Goal: Task Accomplishment & Management: Manage account settings

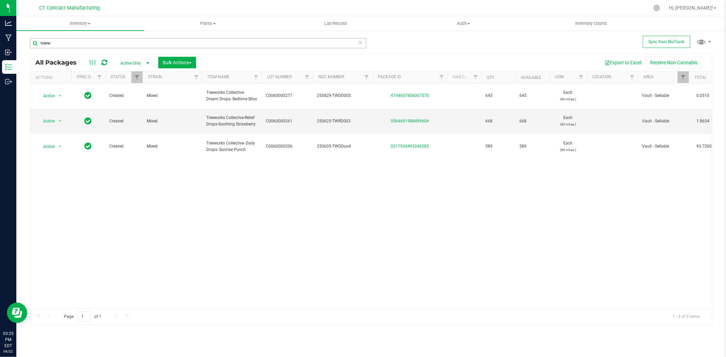
click at [111, 44] on input "treew" at bounding box center [198, 43] width 336 height 10
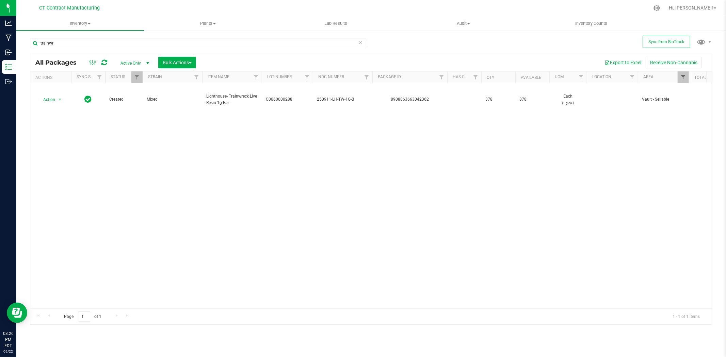
type input "trainwr"
click at [683, 78] on span "Filter" at bounding box center [682, 77] width 5 height 5
click at [709, 223] on button "Clear" at bounding box center [705, 227] width 33 height 15
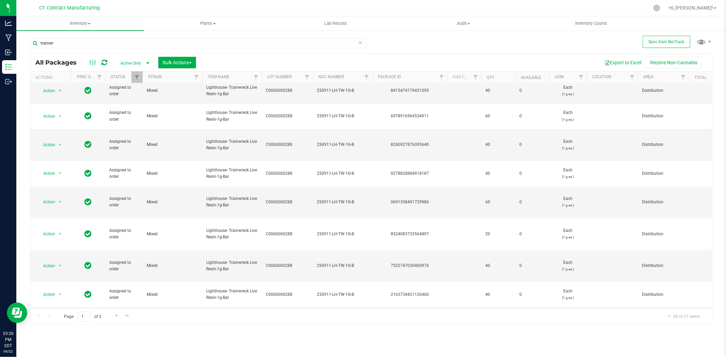
scroll to position [244, 0]
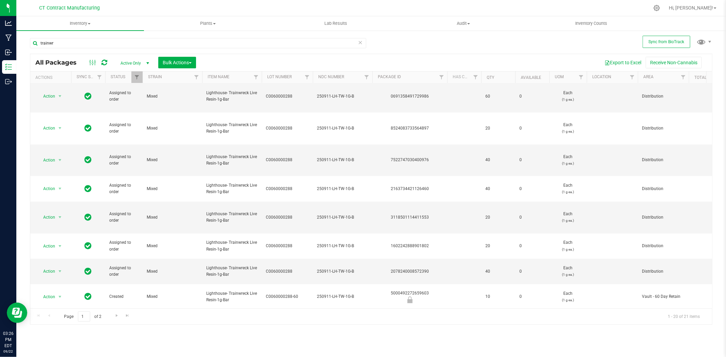
click at [58, 349] on span "select" at bounding box center [59, 351] width 5 height 5
click at [73, 155] on li "Create package" at bounding box center [63, 154] width 53 height 10
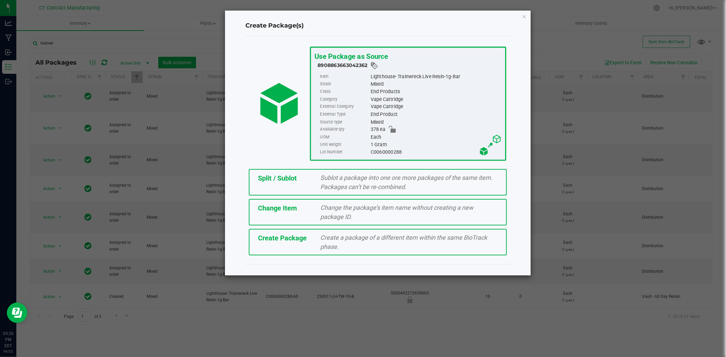
click at [389, 178] on span "Sublot a package into one ore more packages of the same item. Packages can’t be…" at bounding box center [407, 182] width 172 height 16
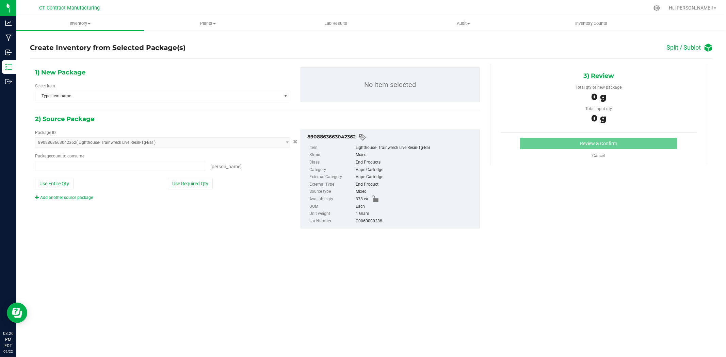
type input "0 ea"
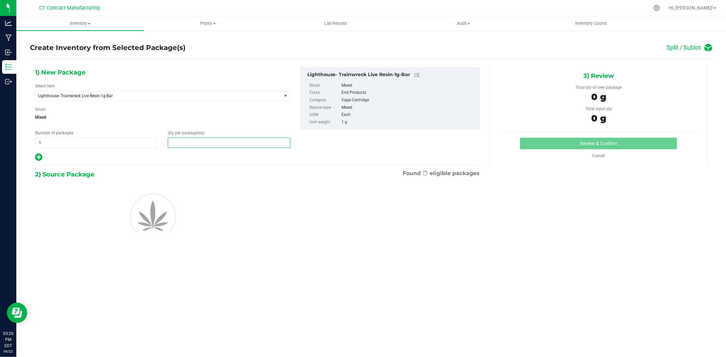
click at [233, 147] on span at bounding box center [229, 143] width 123 height 10
type input "2"
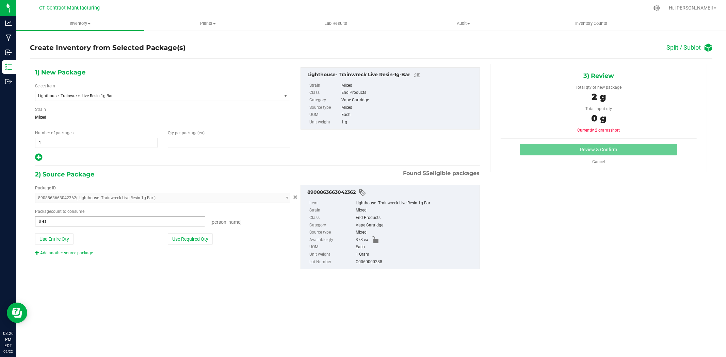
type input "2"
click at [134, 219] on span at bounding box center [120, 221] width 170 height 10
type input "2"
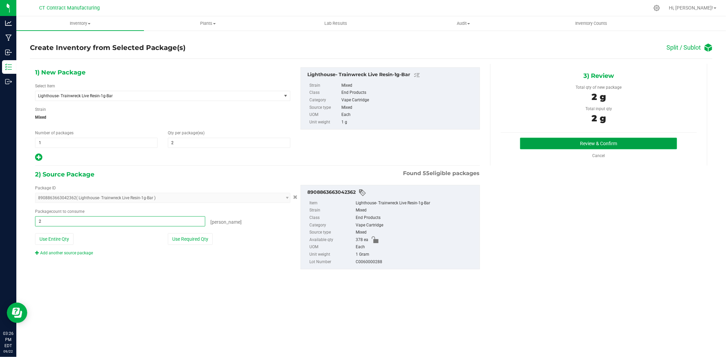
type input "2 ea"
click at [610, 141] on button "Review & Confirm" at bounding box center [598, 144] width 157 height 12
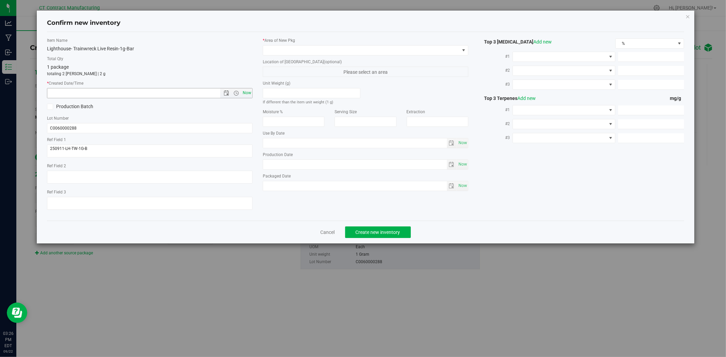
click at [249, 97] on span "Now" at bounding box center [247, 93] width 12 height 10
type input "9/22/2025 3:26 PM"
click at [283, 47] on span at bounding box center [361, 51] width 196 height 10
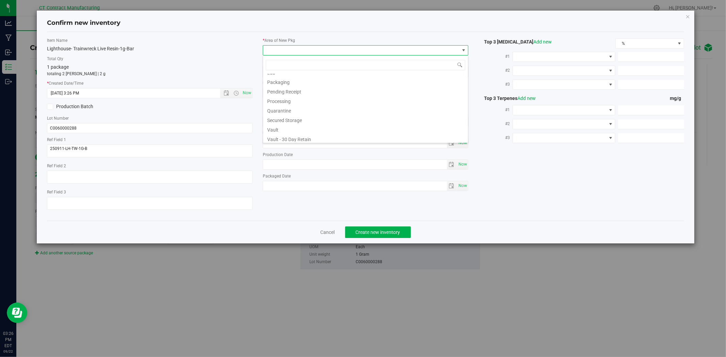
scroll to position [75, 0]
click at [297, 136] on li "Waste Storage" at bounding box center [365, 137] width 205 height 10
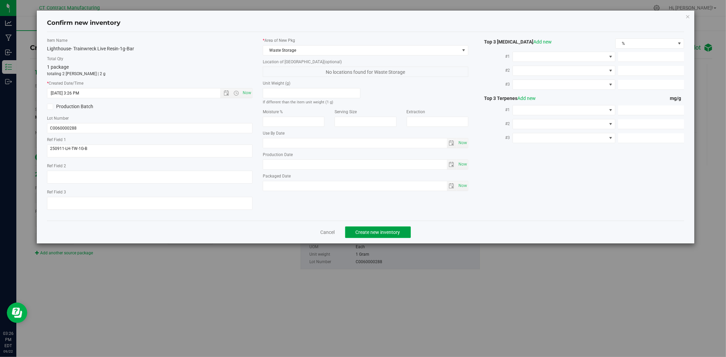
click at [409, 234] on button "Create new inventory" at bounding box center [378, 233] width 66 height 12
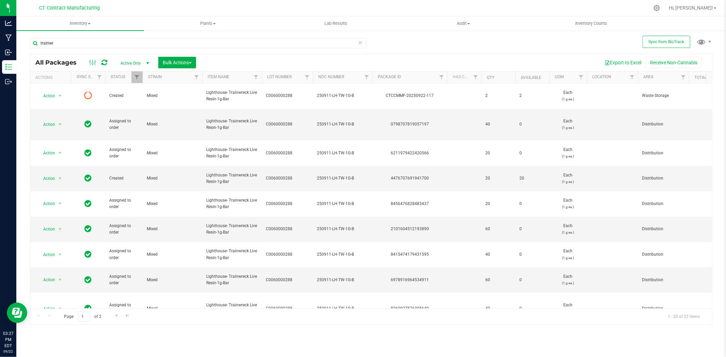
click at [101, 64] on icon at bounding box center [104, 62] width 6 height 7
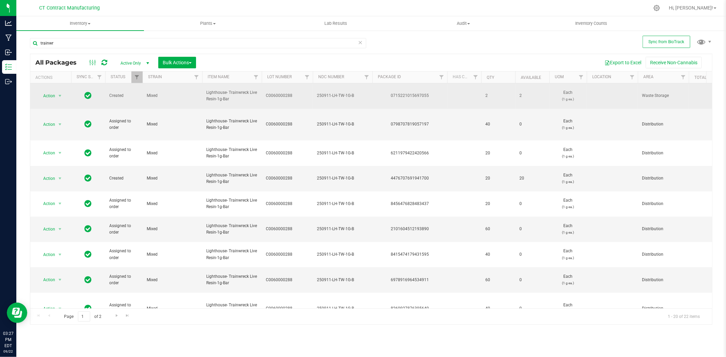
click at [414, 93] on div "0715221015697055" at bounding box center [409, 96] width 77 height 6
copy div "0715221015697055"
click at [331, 93] on span "250911-LH-TW-1G-B" at bounding box center [342, 96] width 51 height 6
click at [331, 91] on input "250911-LH-TW-1G-B" at bounding box center [340, 96] width 57 height 11
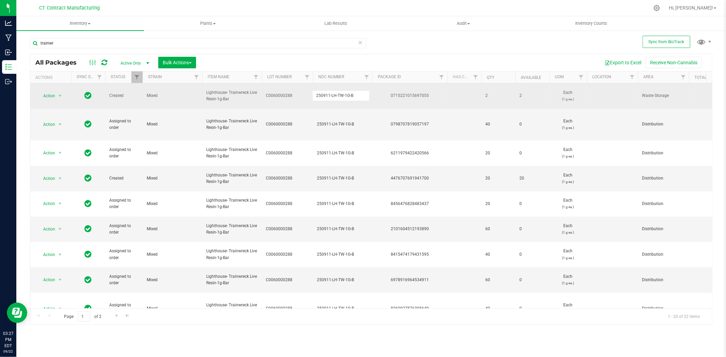
click at [331, 91] on input "250911-LH-TW-1G-B" at bounding box center [340, 96] width 57 height 11
click at [399, 93] on div "0715221015697055" at bounding box center [409, 96] width 77 height 6
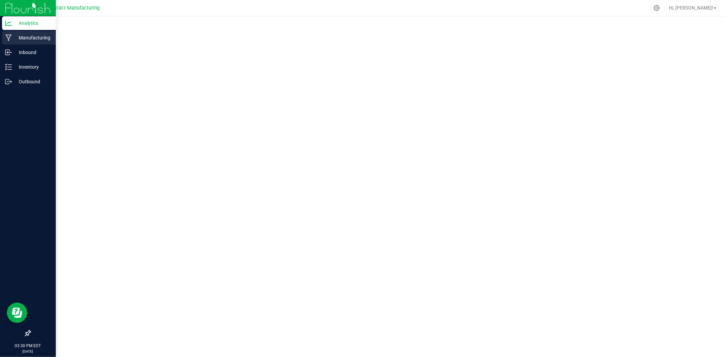
click at [9, 40] on icon at bounding box center [8, 38] width 6 height 6
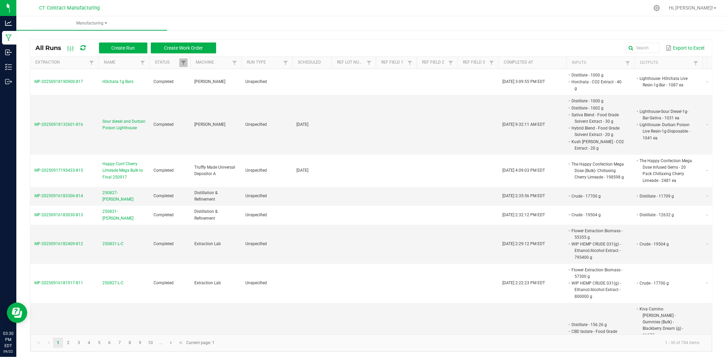
click at [369, 3] on div at bounding box center [385, 7] width 527 height 13
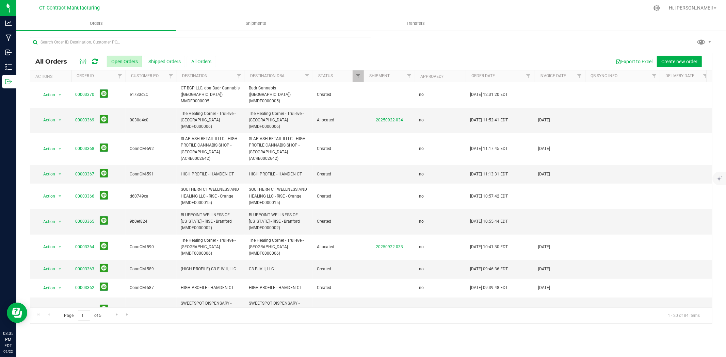
click at [92, 61] on icon at bounding box center [95, 61] width 6 height 7
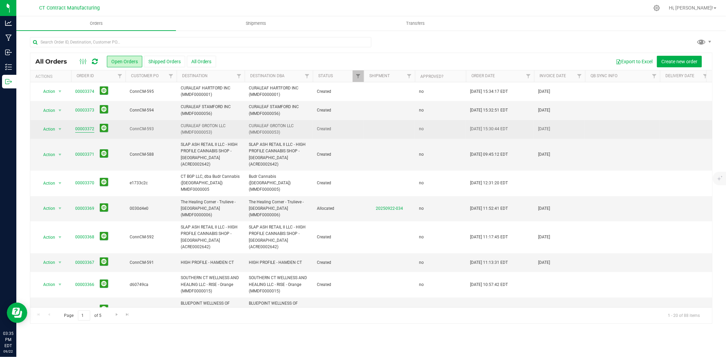
click at [93, 129] on link "00003372" at bounding box center [84, 129] width 19 height 6
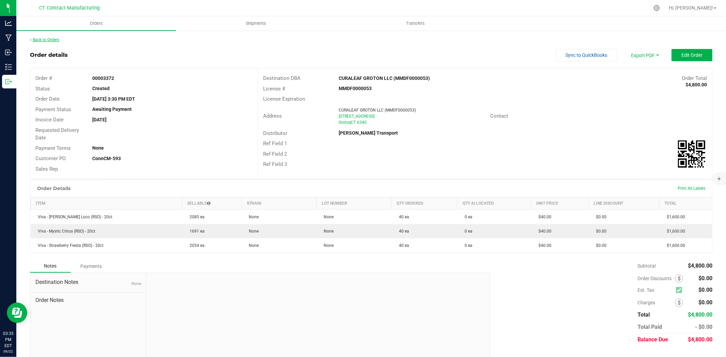
click at [50, 38] on link "Back to Orders" at bounding box center [44, 39] width 29 height 5
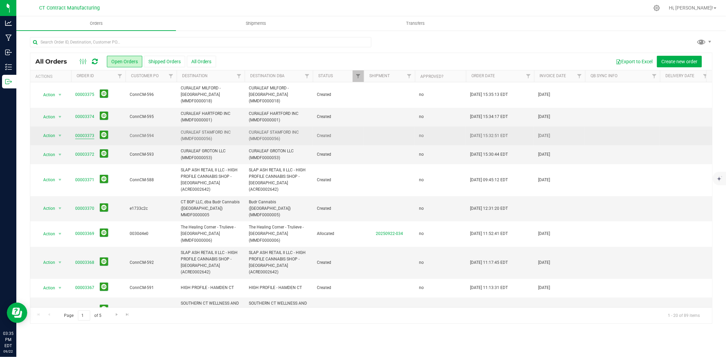
click at [84, 133] on link "00003373" at bounding box center [84, 136] width 19 height 6
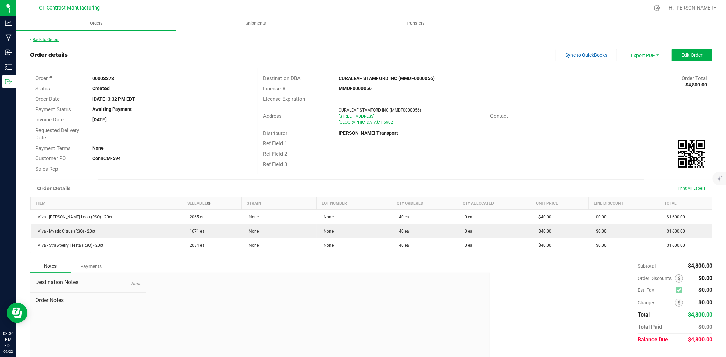
click at [59, 40] on link "Back to Orders" at bounding box center [44, 39] width 29 height 5
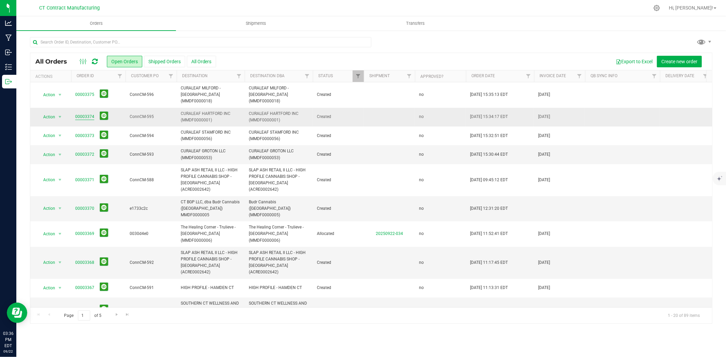
click at [93, 114] on link "00003374" at bounding box center [84, 117] width 19 height 6
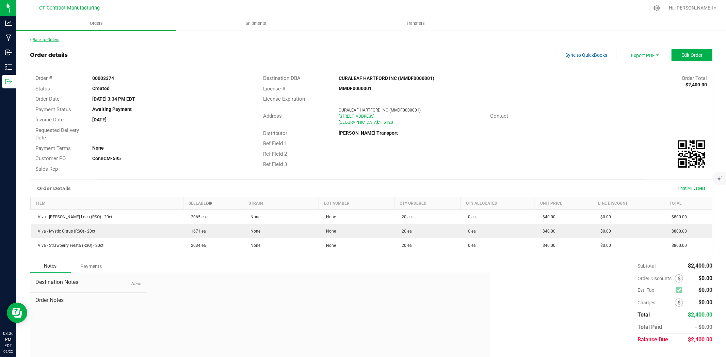
click at [58, 39] on link "Back to Orders" at bounding box center [44, 39] width 29 height 5
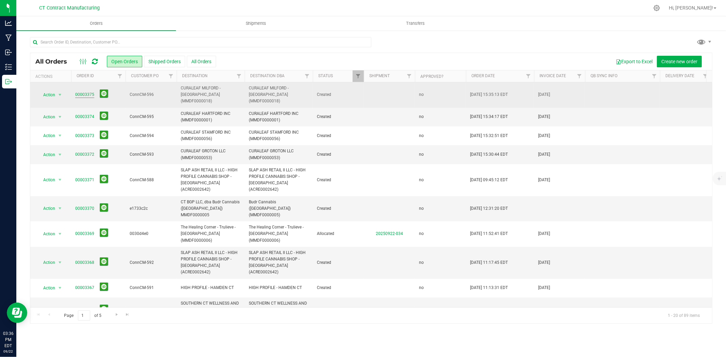
click at [84, 92] on link "00003375" at bounding box center [84, 95] width 19 height 6
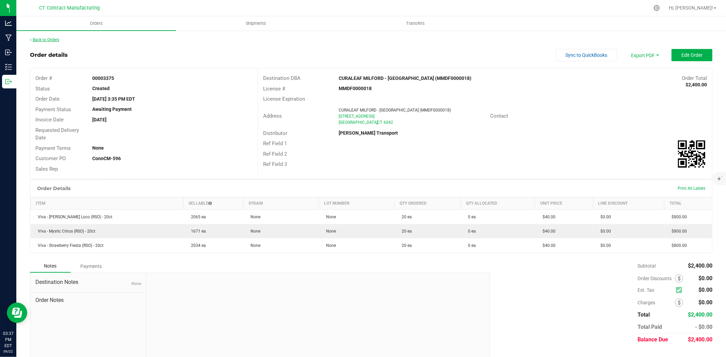
click at [56, 38] on link "Back to Orders" at bounding box center [44, 39] width 29 height 5
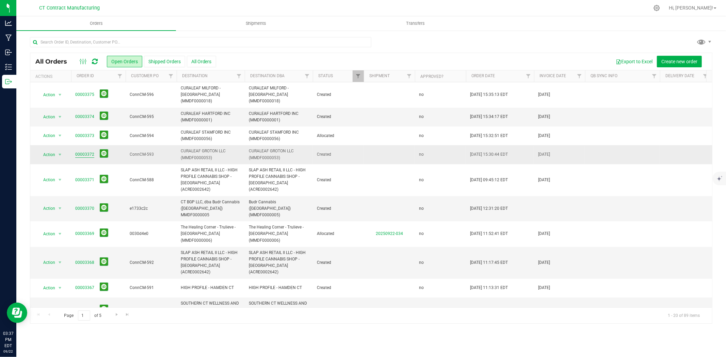
click at [91, 151] on link "00003372" at bounding box center [84, 154] width 19 height 6
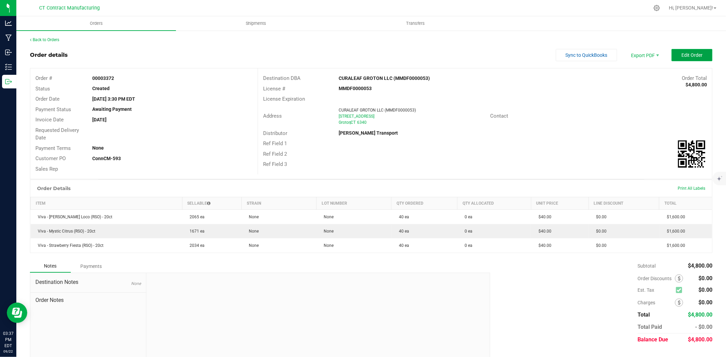
click at [686, 50] on button "Edit Order" at bounding box center [691, 55] width 41 height 12
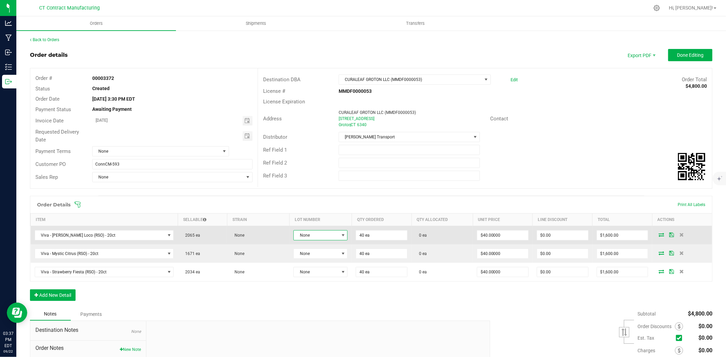
click at [327, 235] on span "None" at bounding box center [316, 236] width 45 height 10
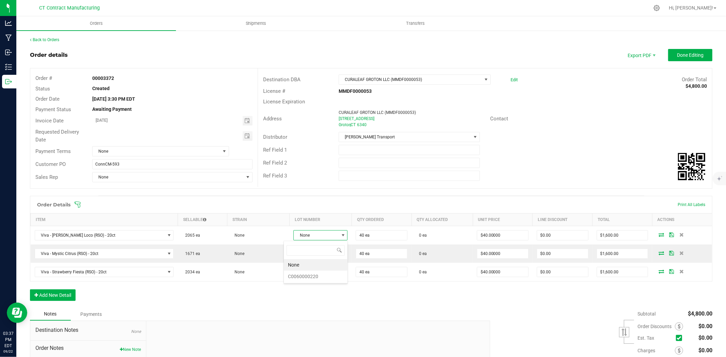
scroll to position [10, 55]
click at [331, 278] on li "C0060000220" at bounding box center [316, 277] width 64 height 12
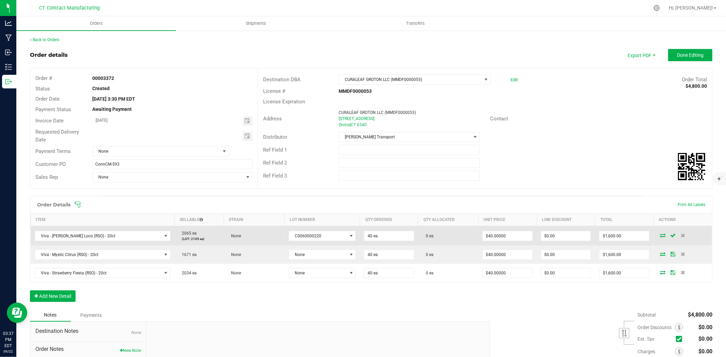
click at [660, 236] on icon at bounding box center [662, 235] width 5 height 4
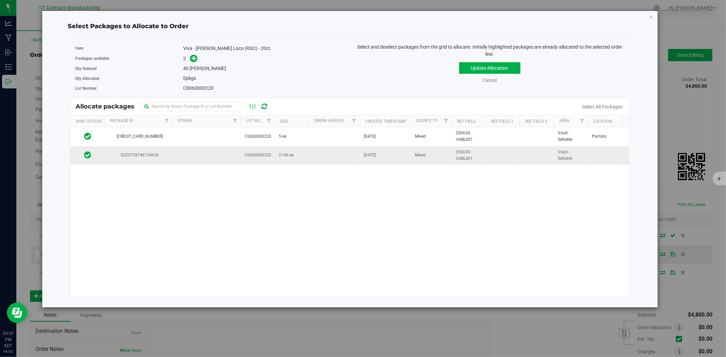
click at [215, 156] on td at bounding box center [207, 155] width 68 height 18
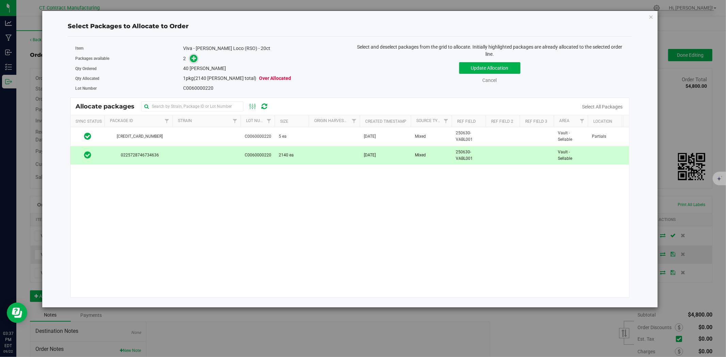
click at [193, 56] on icon at bounding box center [194, 58] width 5 height 5
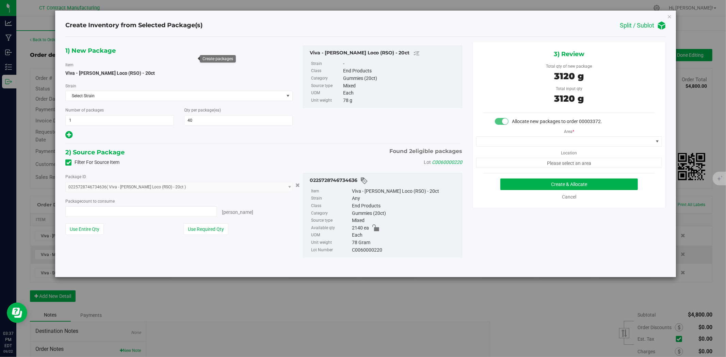
type input "40 ea"
click at [526, 141] on span at bounding box center [564, 142] width 177 height 10
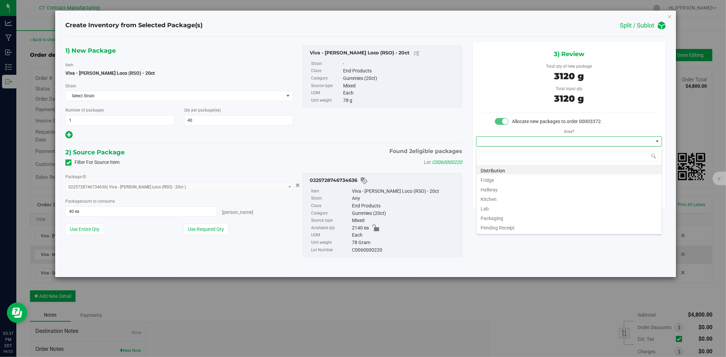
scroll to position [10, 185]
click at [525, 167] on li "Distribution" at bounding box center [568, 170] width 185 height 10
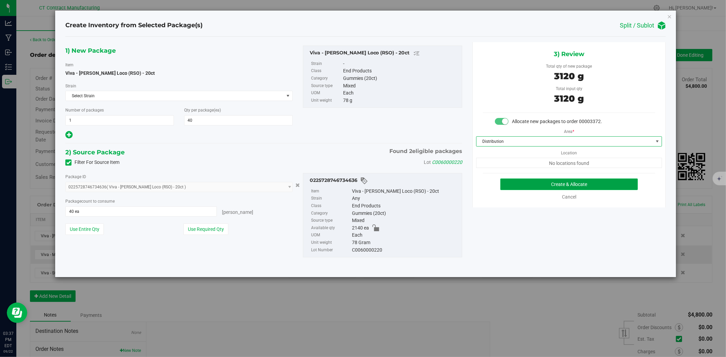
click at [533, 183] on button "Create & Allocate" at bounding box center [569, 185] width 138 height 12
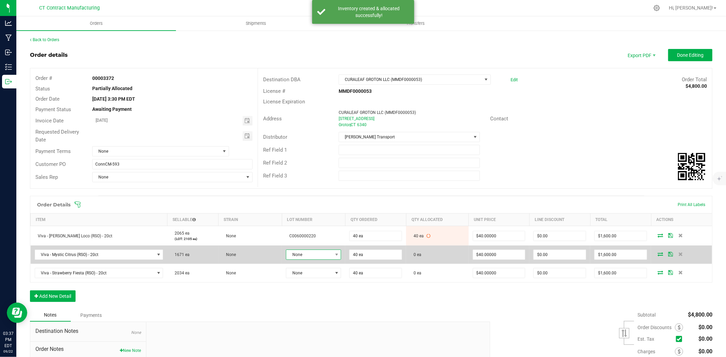
click at [327, 255] on span "None" at bounding box center [309, 255] width 46 height 10
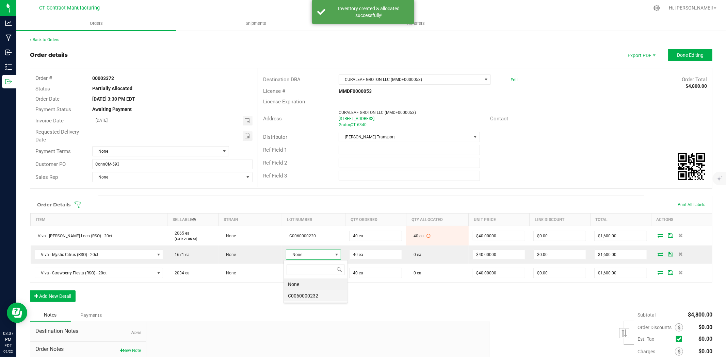
click at [330, 294] on li "C0060000232" at bounding box center [316, 296] width 64 height 12
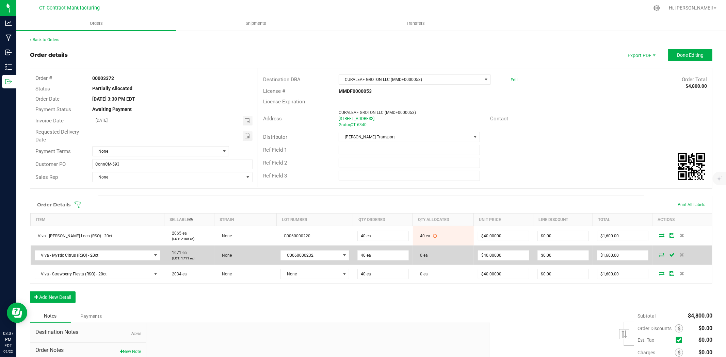
click at [659, 253] on icon at bounding box center [661, 255] width 5 height 4
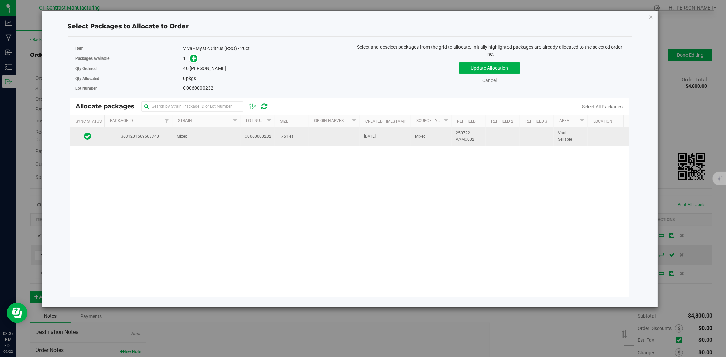
click at [259, 136] on span "C0060000232" at bounding box center [258, 136] width 27 height 6
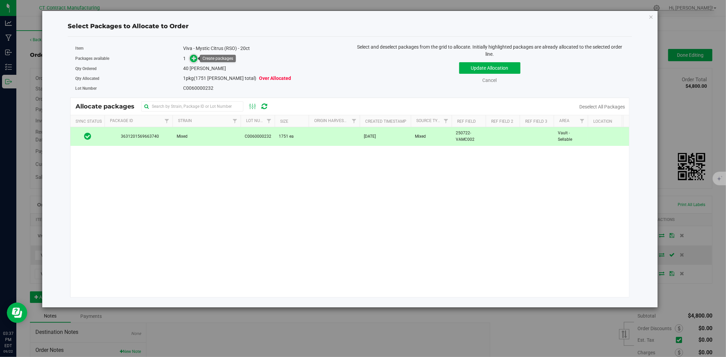
click at [193, 59] on icon at bounding box center [194, 58] width 5 height 5
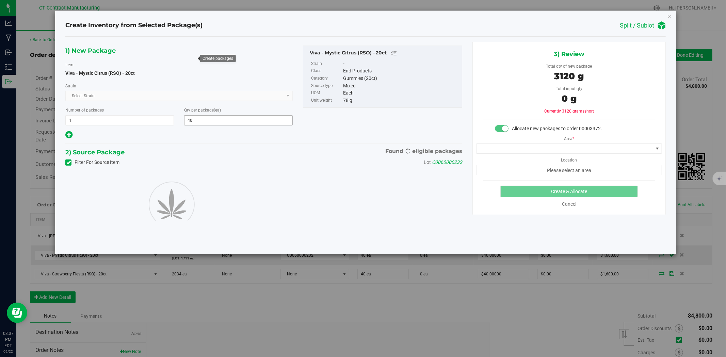
type input "40"
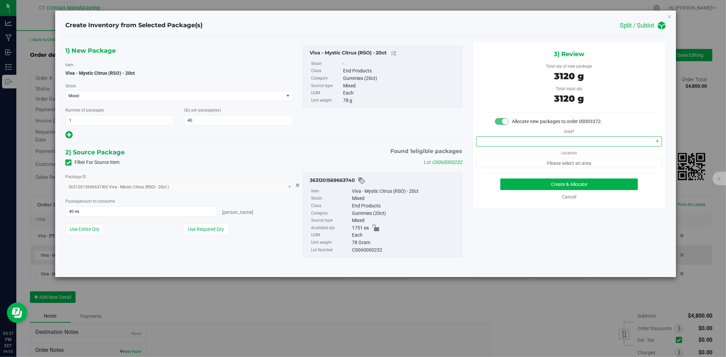
click at [518, 140] on span at bounding box center [564, 142] width 177 height 10
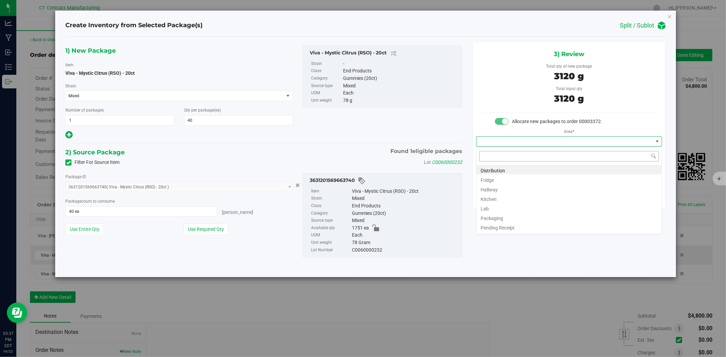
scroll to position [10, 185]
click at [506, 169] on li "Distribution" at bounding box center [568, 170] width 185 height 10
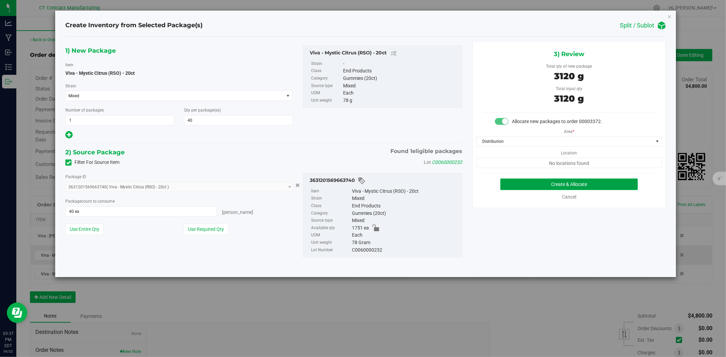
click at [515, 188] on button "Create & Allocate" at bounding box center [569, 185] width 138 height 12
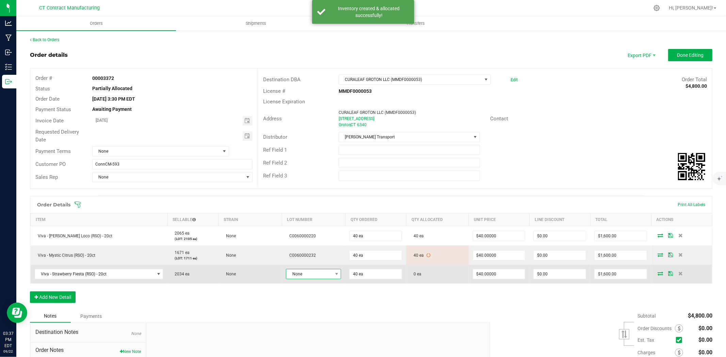
click at [325, 275] on span "None" at bounding box center [309, 275] width 46 height 10
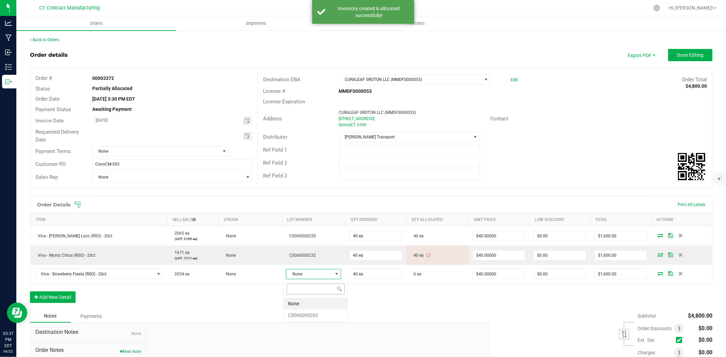
scroll to position [10, 55]
click at [322, 317] on li "C0060000262" at bounding box center [316, 316] width 64 height 12
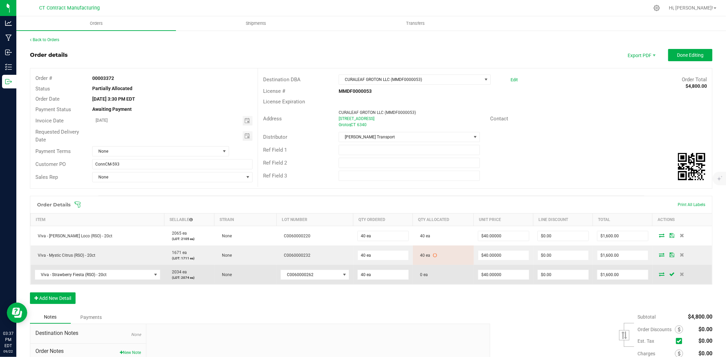
click at [659, 273] on icon at bounding box center [661, 274] width 5 height 4
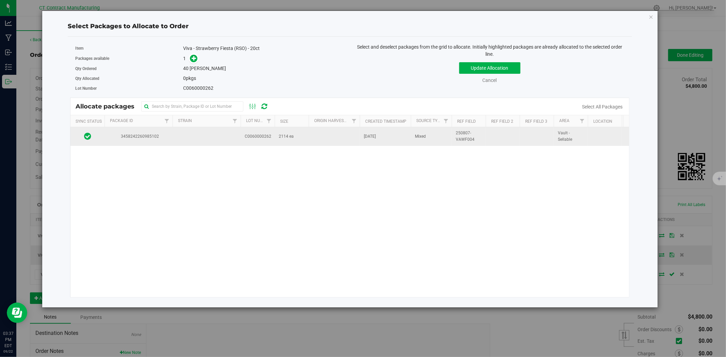
click at [196, 129] on td at bounding box center [207, 136] width 68 height 18
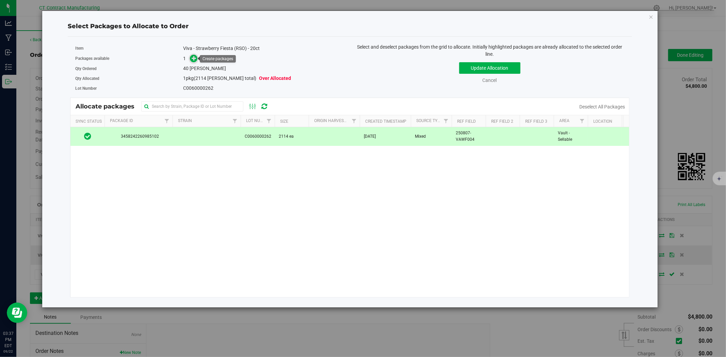
click at [192, 56] on icon at bounding box center [194, 58] width 5 height 5
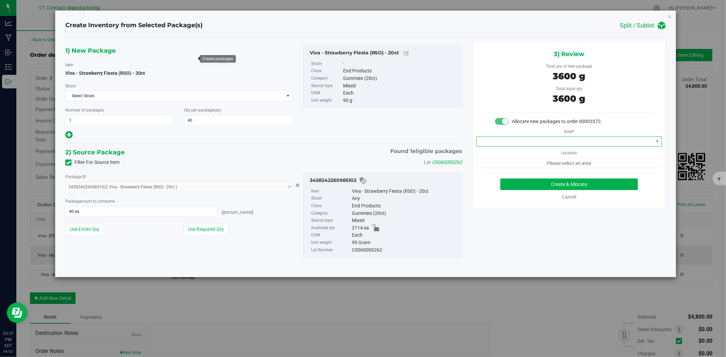
click at [566, 145] on span at bounding box center [564, 142] width 177 height 10
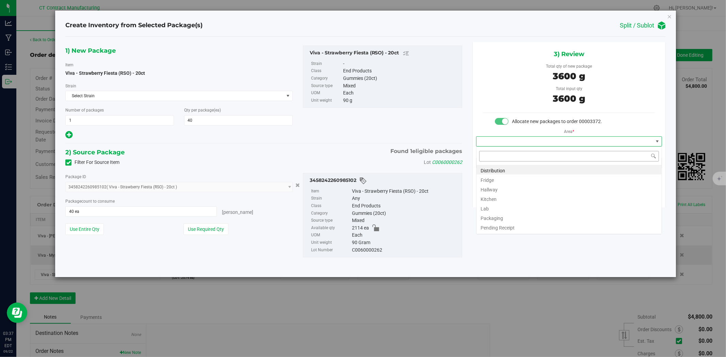
scroll to position [10, 185]
click at [559, 171] on li "Distribution" at bounding box center [568, 170] width 185 height 10
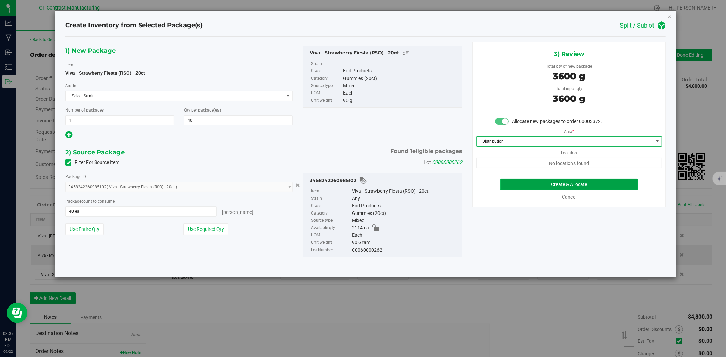
click at [559, 184] on button "Create & Allocate" at bounding box center [569, 185] width 138 height 12
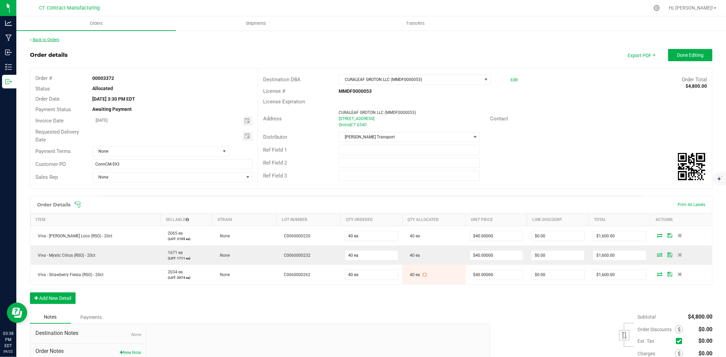
click at [55, 37] on link "Back to Orders" at bounding box center [44, 39] width 29 height 5
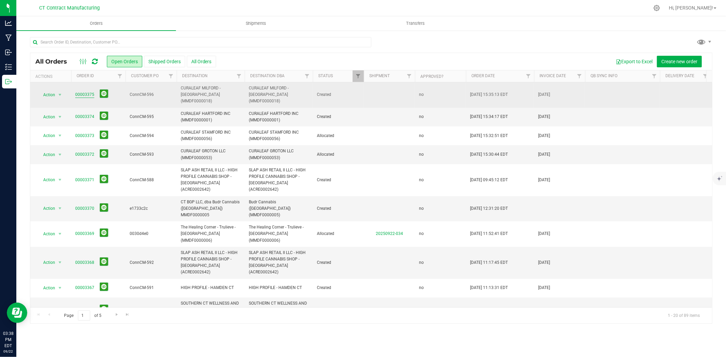
click at [86, 92] on link "00003375" at bounding box center [84, 95] width 19 height 6
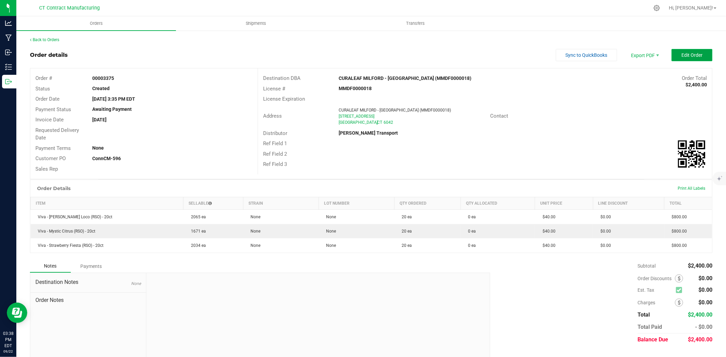
click at [683, 55] on span "Edit Order" at bounding box center [691, 54] width 21 height 5
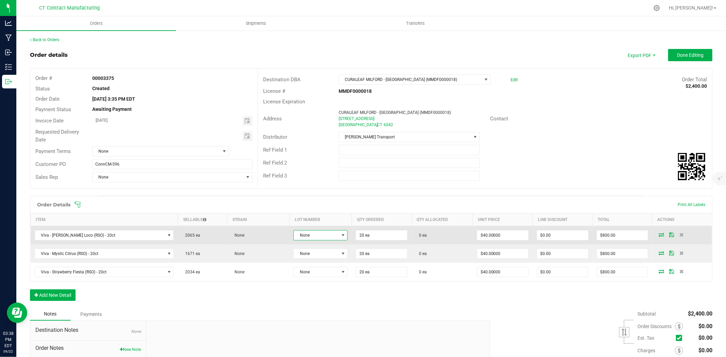
click at [296, 232] on span "None" at bounding box center [316, 236] width 45 height 10
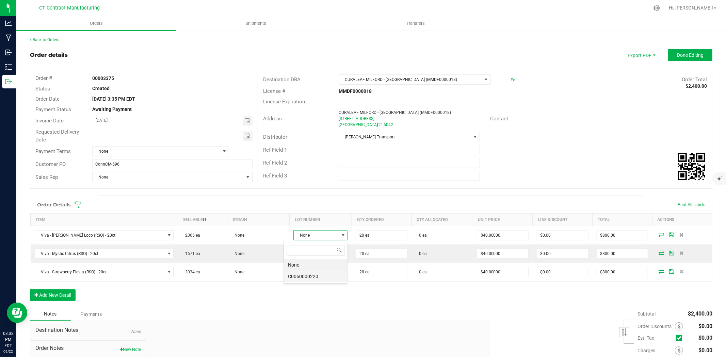
scroll to position [10, 55]
click at [312, 280] on li "C0060000220" at bounding box center [316, 277] width 64 height 12
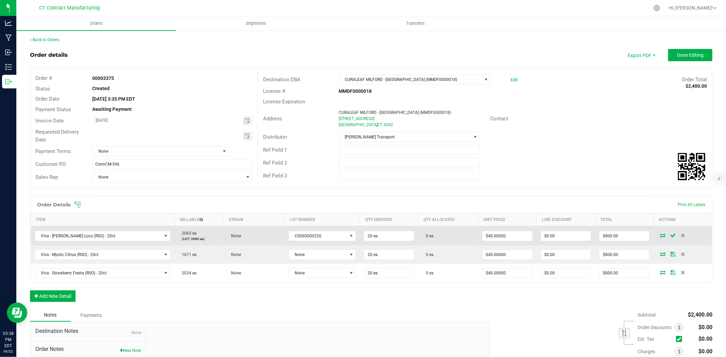
click at [660, 236] on icon at bounding box center [662, 235] width 5 height 4
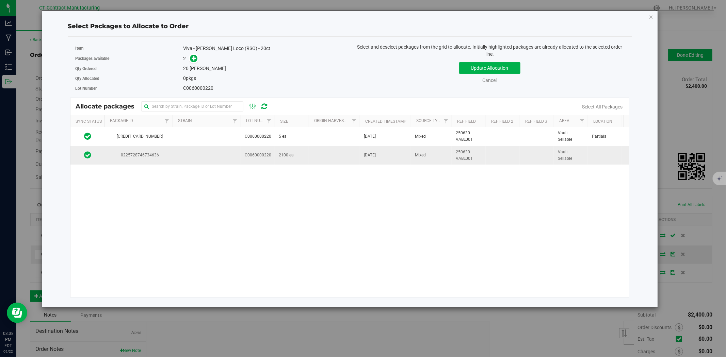
click at [169, 160] on td "0225728746734636" at bounding box center [138, 155] width 68 height 18
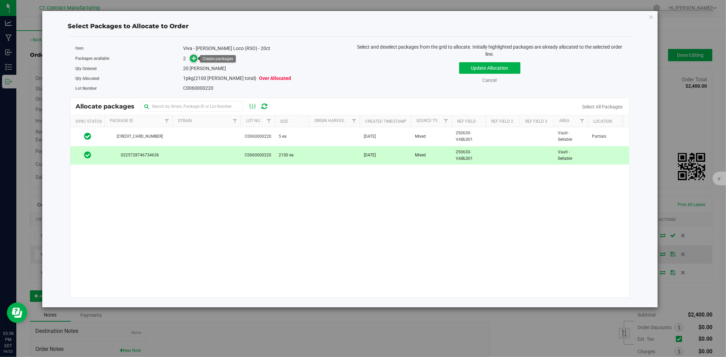
click at [192, 56] on icon at bounding box center [194, 58] width 5 height 5
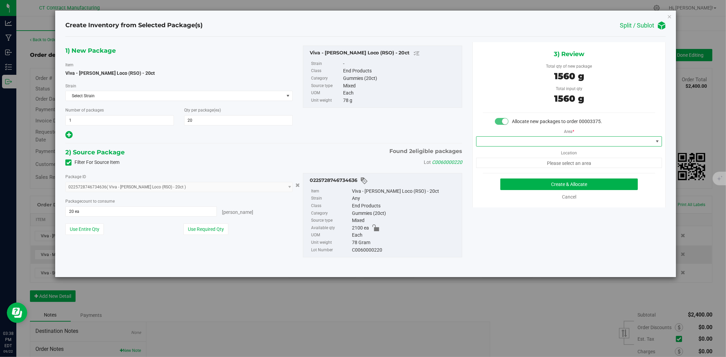
click at [582, 139] on span at bounding box center [564, 142] width 177 height 10
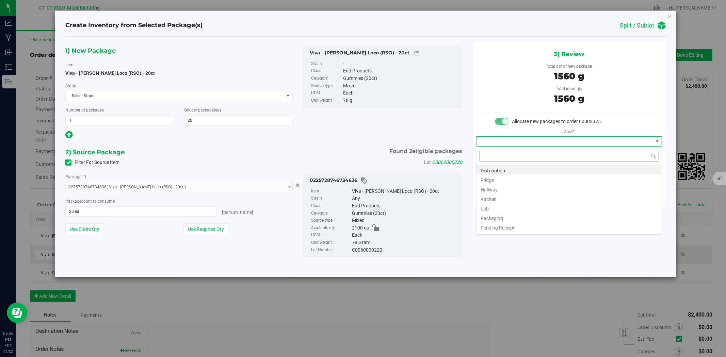
scroll to position [10, 185]
click at [573, 169] on li "Distribution" at bounding box center [568, 170] width 185 height 10
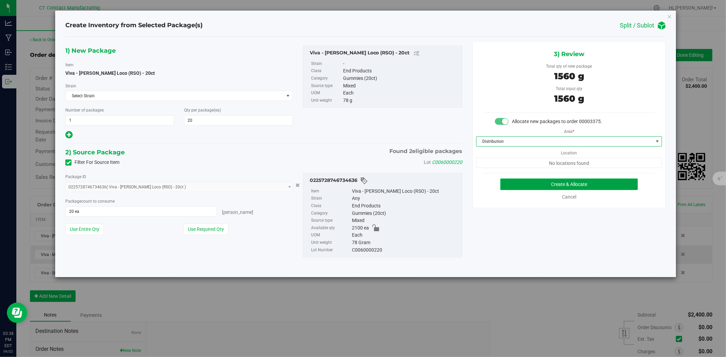
click at [574, 179] on button "Create & Allocate" at bounding box center [569, 185] width 138 height 12
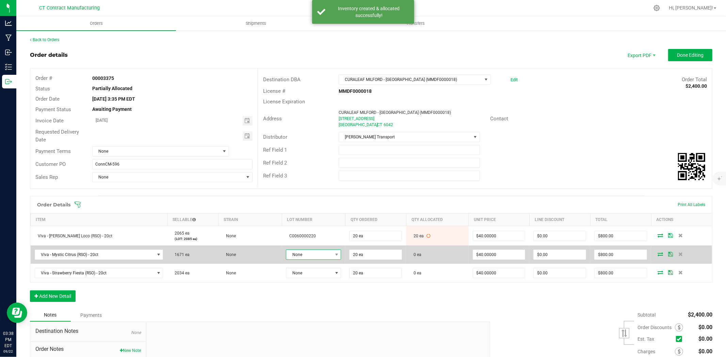
click at [319, 255] on span "None" at bounding box center [309, 255] width 46 height 10
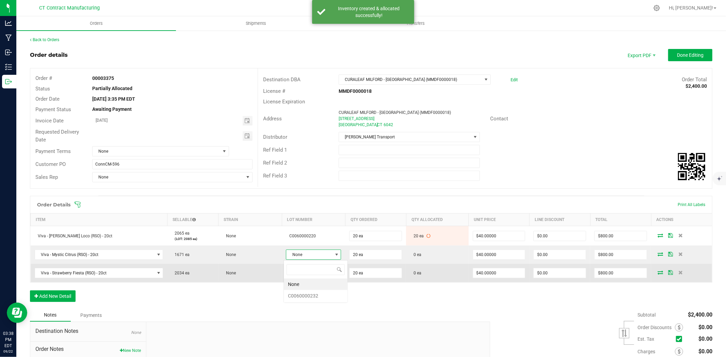
scroll to position [10, 55]
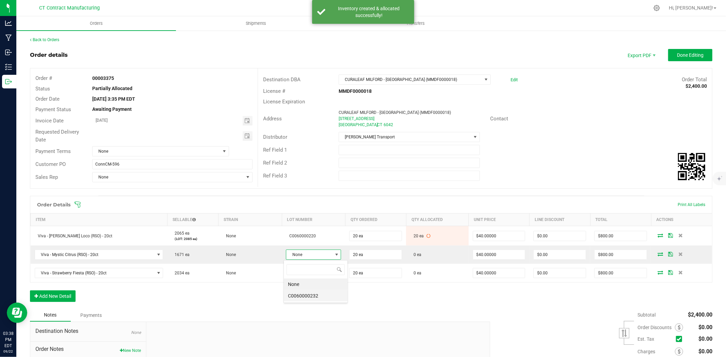
click at [300, 297] on li "C0060000232" at bounding box center [316, 296] width 64 height 12
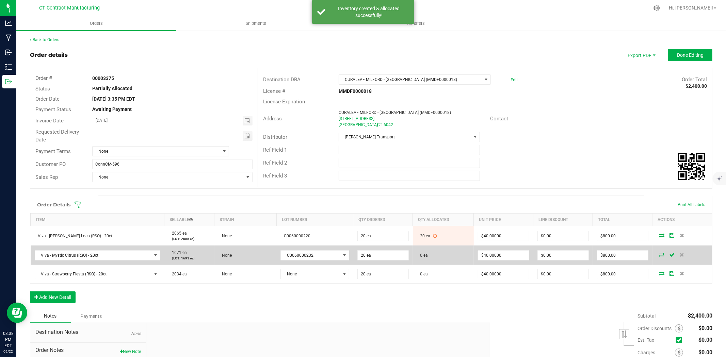
click at [657, 255] on span at bounding box center [662, 255] width 10 height 4
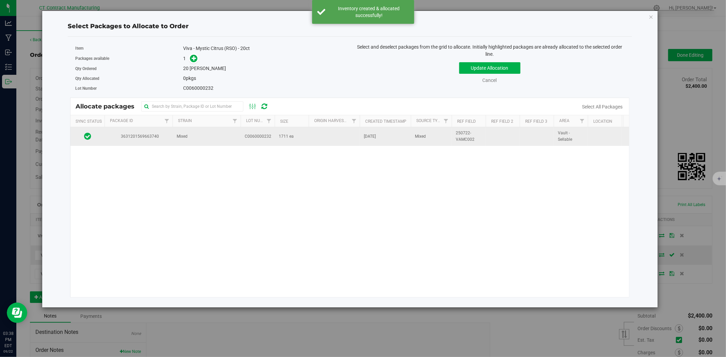
click at [247, 140] on span "C0060000232" at bounding box center [258, 136] width 27 height 6
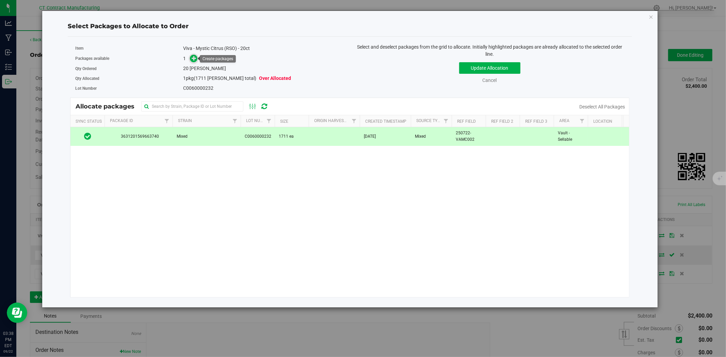
click at [196, 60] on icon at bounding box center [194, 58] width 5 height 5
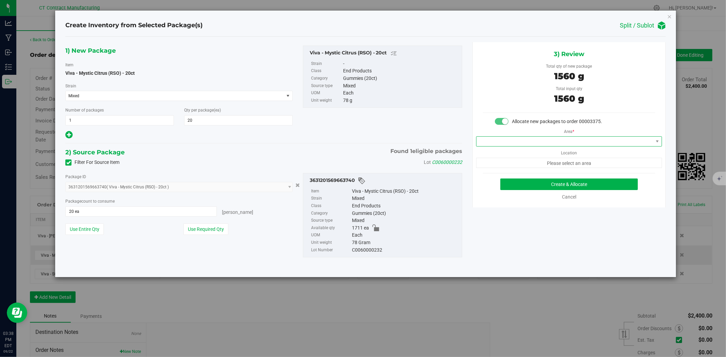
click at [532, 144] on span at bounding box center [564, 142] width 177 height 10
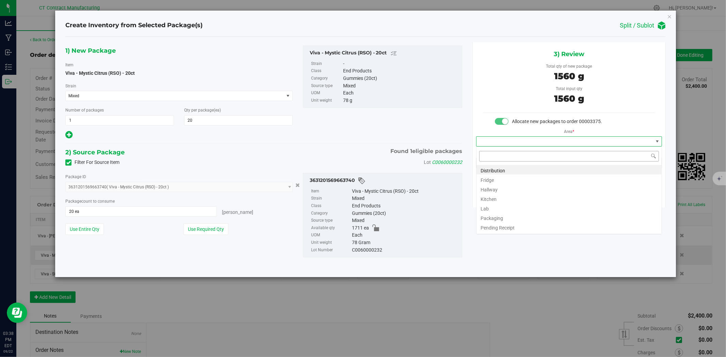
scroll to position [10, 185]
click at [523, 168] on li "Distribution" at bounding box center [568, 170] width 185 height 10
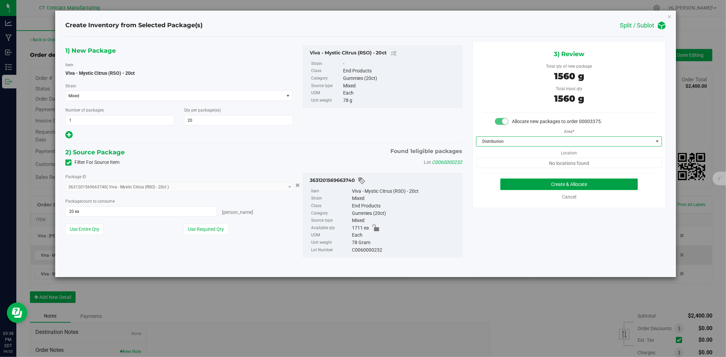
click at [528, 182] on button "Create & Allocate" at bounding box center [569, 185] width 138 height 12
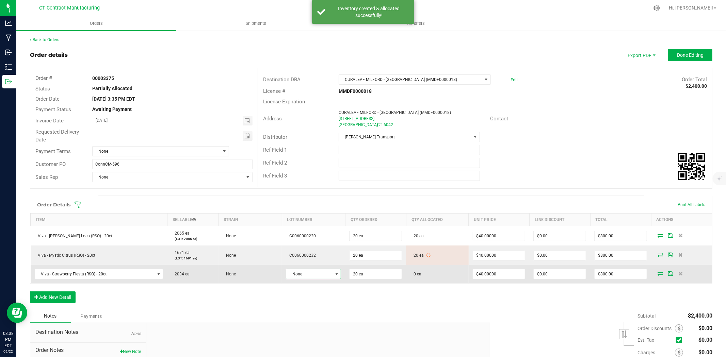
click at [325, 272] on span "None" at bounding box center [309, 275] width 46 height 10
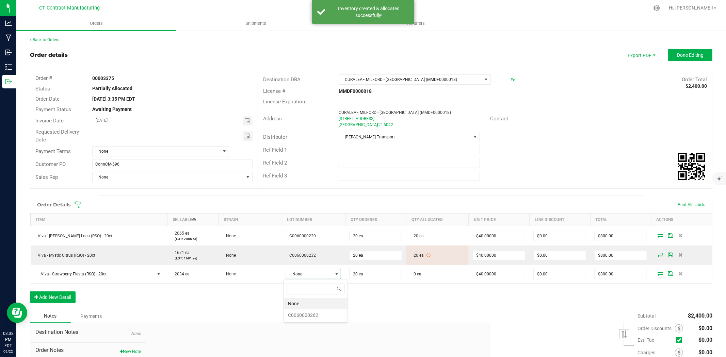
scroll to position [10, 55]
click at [326, 313] on li "C0060000262" at bounding box center [316, 316] width 64 height 12
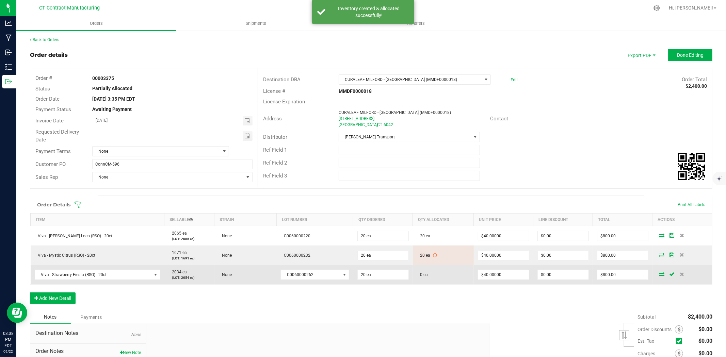
click at [659, 274] on icon at bounding box center [661, 274] width 5 height 4
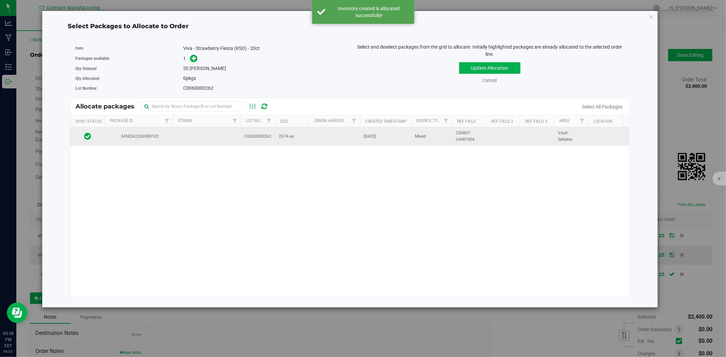
click at [236, 140] on td at bounding box center [207, 136] width 68 height 18
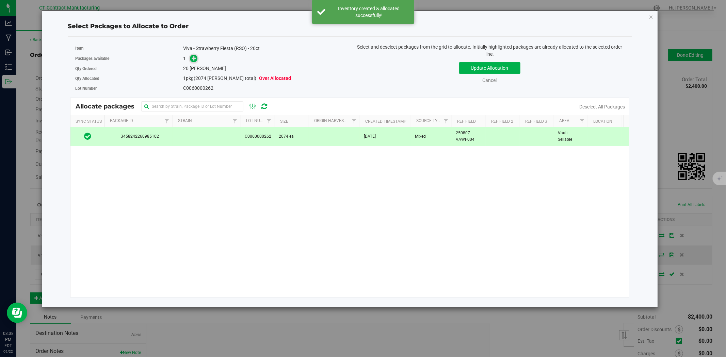
click at [193, 58] on icon at bounding box center [194, 58] width 5 height 5
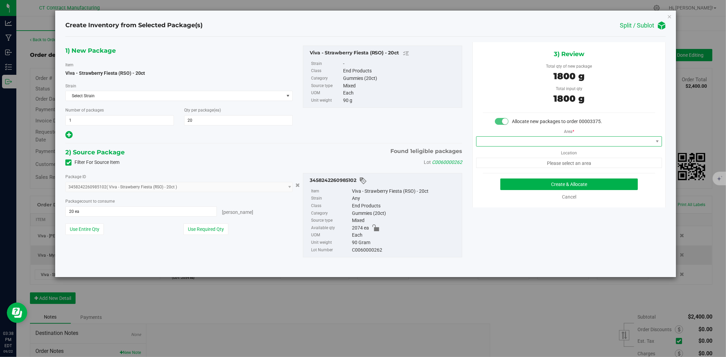
click at [527, 141] on span at bounding box center [564, 142] width 177 height 10
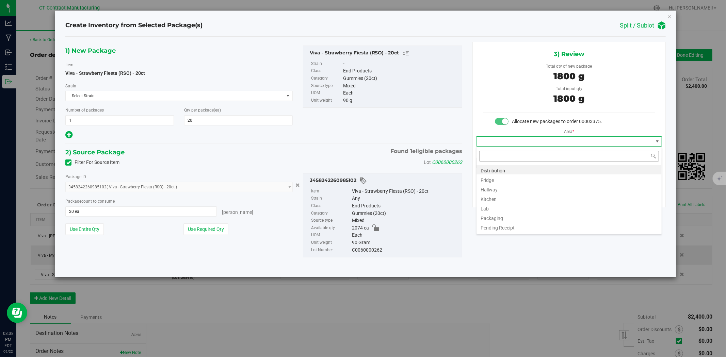
scroll to position [10, 185]
click at [527, 168] on li "Distribution" at bounding box center [568, 170] width 185 height 10
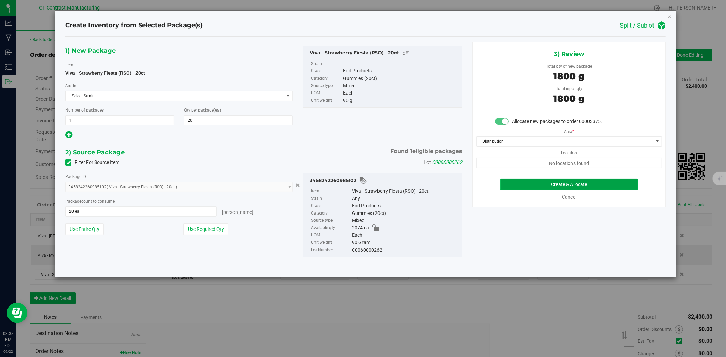
click at [526, 182] on button "Create & Allocate" at bounding box center [569, 185] width 138 height 12
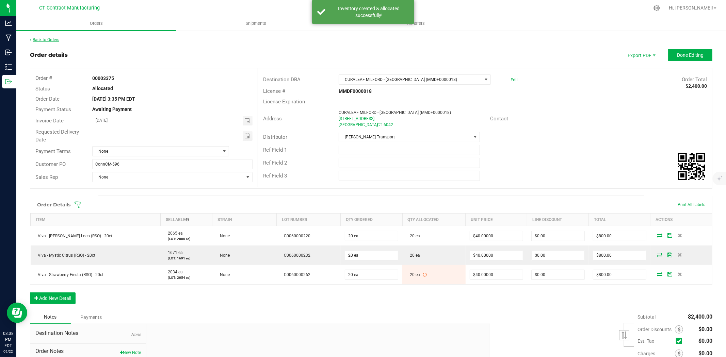
click at [48, 39] on link "Back to Orders" at bounding box center [44, 39] width 29 height 5
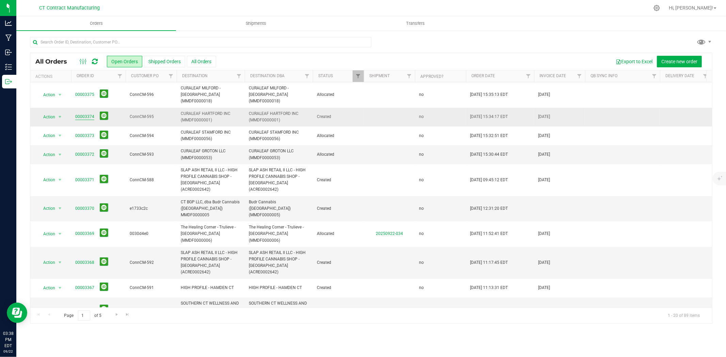
click at [87, 114] on link "00003374" at bounding box center [84, 117] width 19 height 6
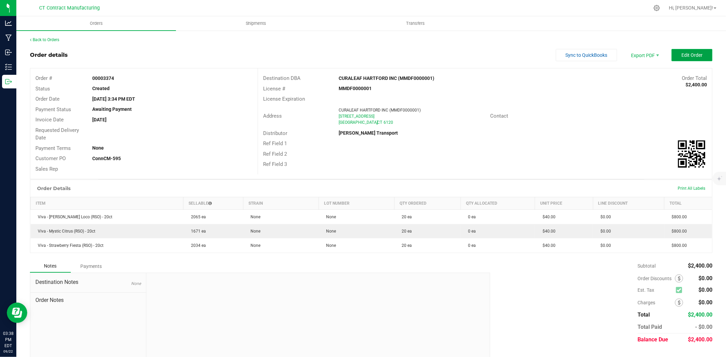
click at [685, 56] on span "Edit Order" at bounding box center [691, 54] width 21 height 5
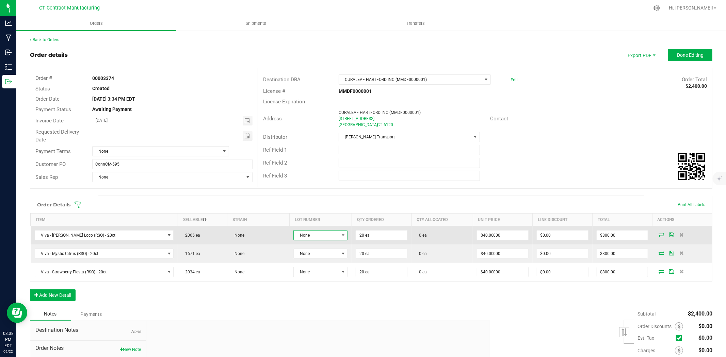
click at [339, 235] on span at bounding box center [343, 236] width 9 height 10
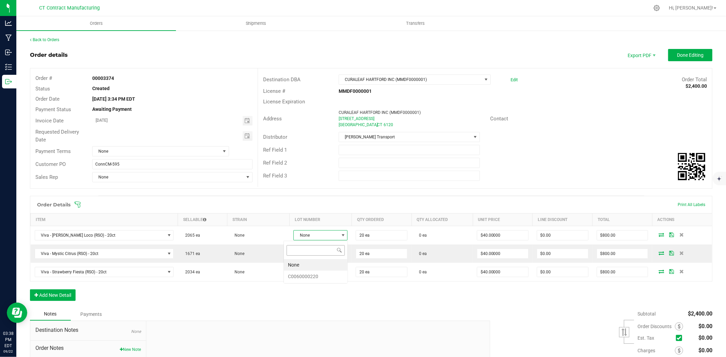
scroll to position [10, 55]
click at [324, 277] on li "C0060000220" at bounding box center [316, 277] width 64 height 12
click at [655, 238] on td at bounding box center [682, 236] width 59 height 20
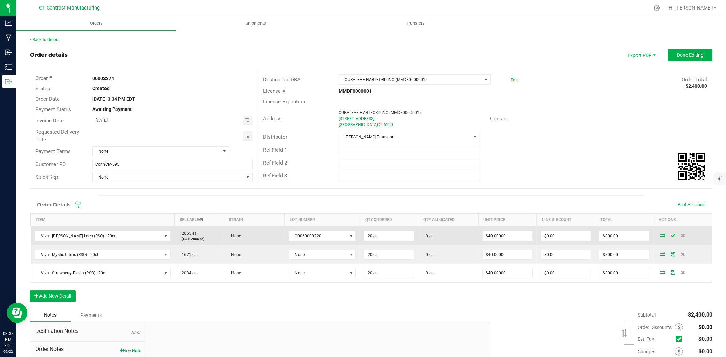
click at [660, 237] on icon at bounding box center [662, 235] width 5 height 4
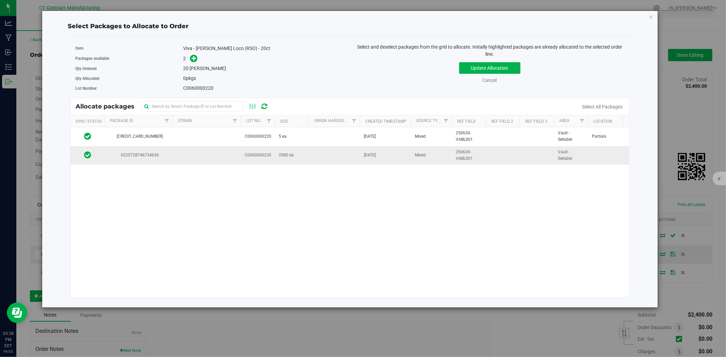
click at [225, 152] on td at bounding box center [207, 155] width 68 height 18
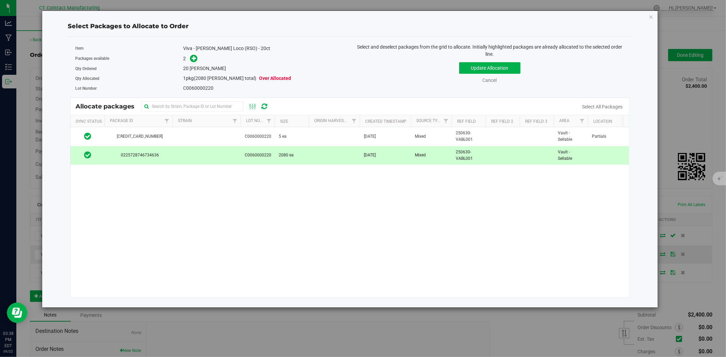
click at [198, 58] on div "2" at bounding box center [264, 59] width 162 height 8
click at [196, 57] on icon at bounding box center [194, 58] width 5 height 5
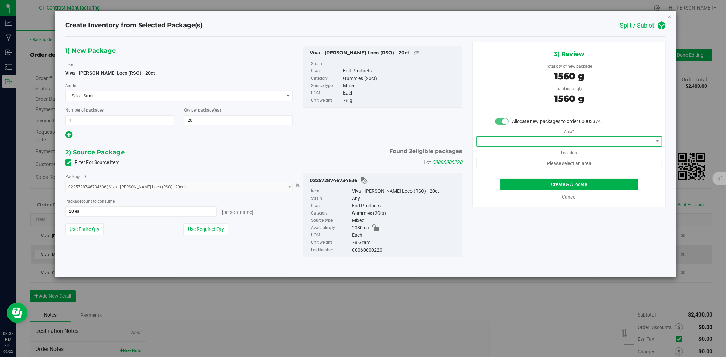
click at [538, 142] on span at bounding box center [564, 142] width 177 height 10
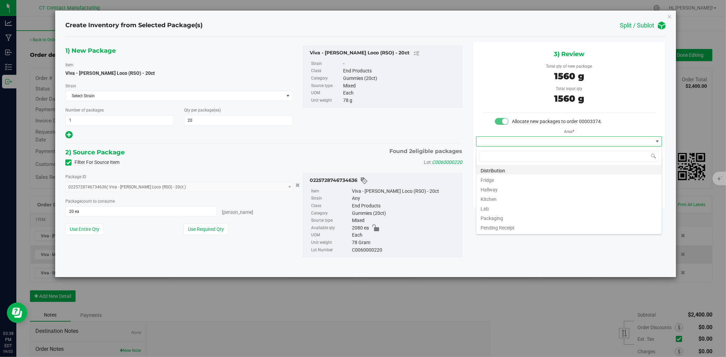
scroll to position [10, 185]
click at [523, 170] on li "Distribution" at bounding box center [568, 170] width 185 height 10
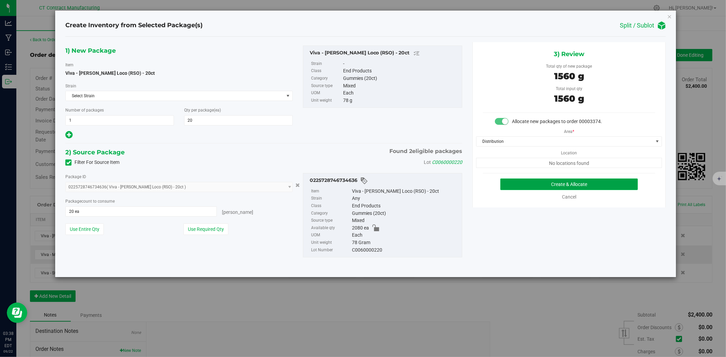
click at [537, 184] on button "Create & Allocate" at bounding box center [569, 185] width 138 height 12
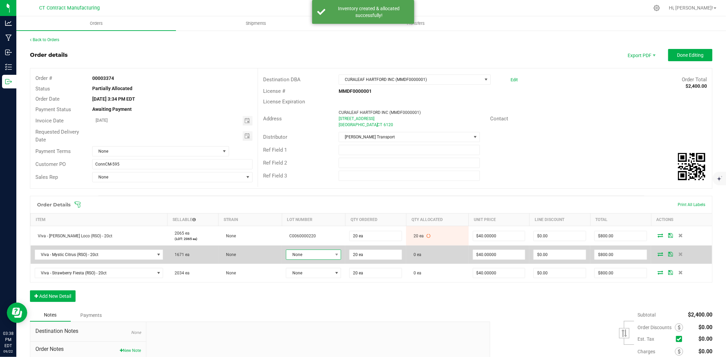
click at [324, 254] on span "None" at bounding box center [309, 255] width 46 height 10
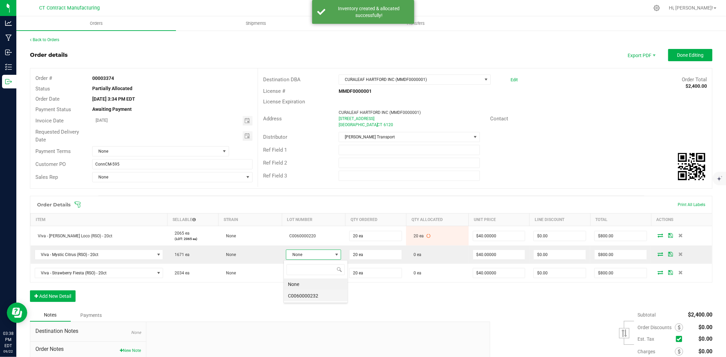
click at [321, 296] on li "C0060000232" at bounding box center [316, 296] width 64 height 12
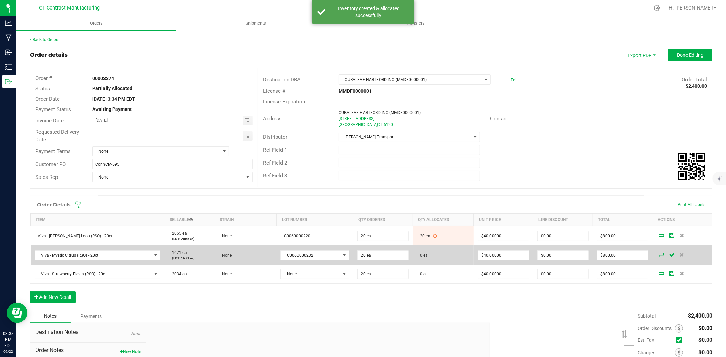
click at [659, 254] on icon at bounding box center [661, 255] width 5 height 4
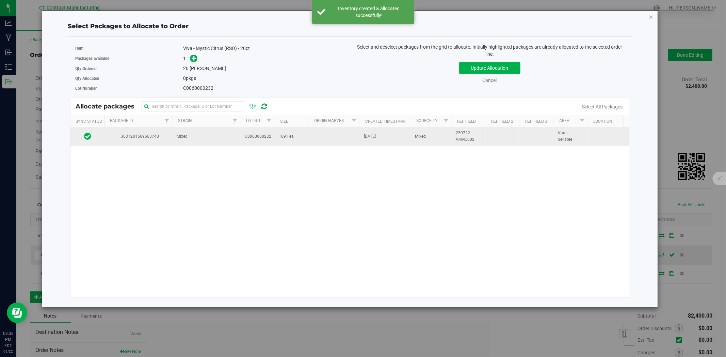
click at [237, 136] on td "Mixed" at bounding box center [207, 136] width 68 height 18
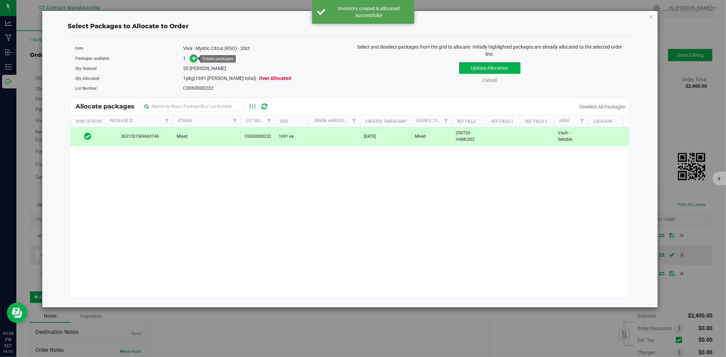
click at [192, 56] on icon at bounding box center [194, 58] width 5 height 5
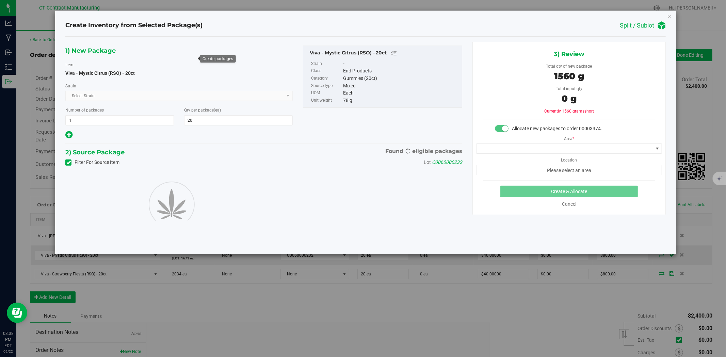
type input "20"
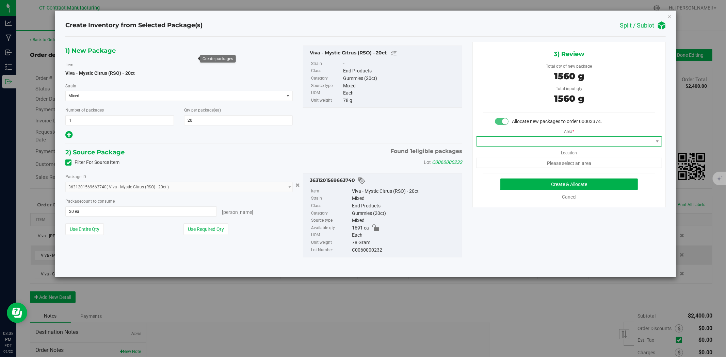
click at [488, 142] on span at bounding box center [564, 142] width 177 height 10
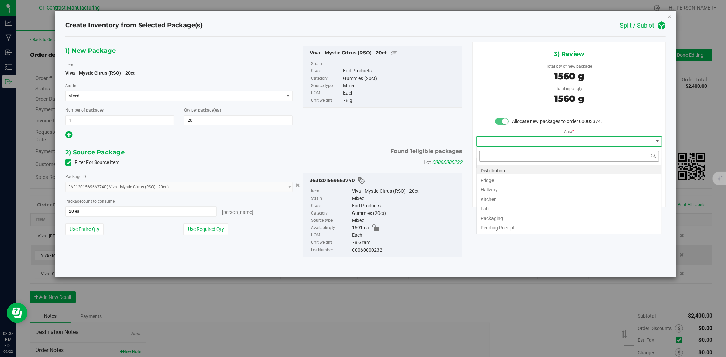
scroll to position [10, 185]
click at [488, 170] on li "Distribution" at bounding box center [568, 170] width 185 height 10
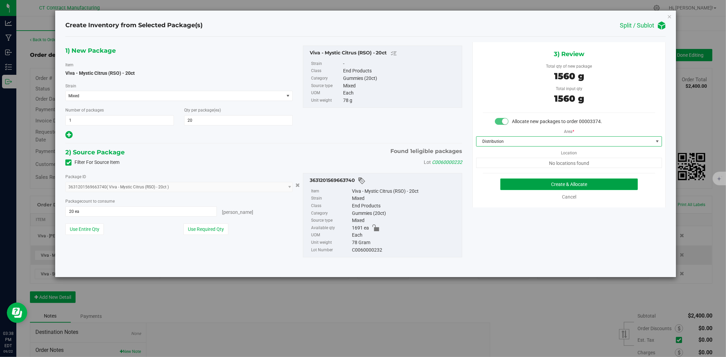
click at [517, 184] on button "Create & Allocate" at bounding box center [569, 185] width 138 height 12
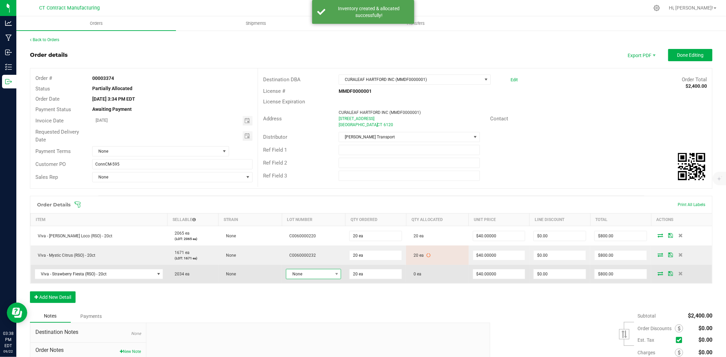
click at [305, 274] on span "None" at bounding box center [309, 275] width 46 height 10
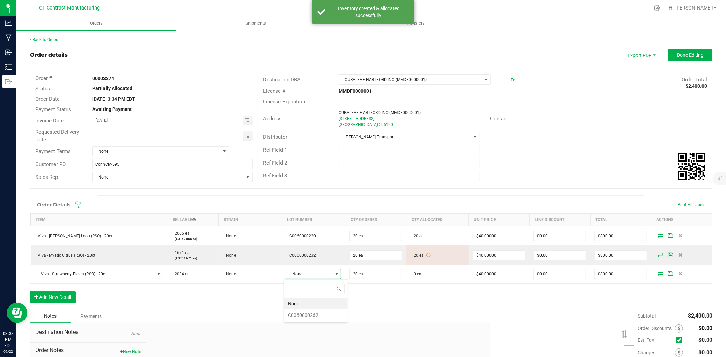
click at [321, 322] on div "None C0060000262" at bounding box center [316, 301] width 64 height 43
click at [321, 316] on li "C0060000262" at bounding box center [316, 316] width 64 height 12
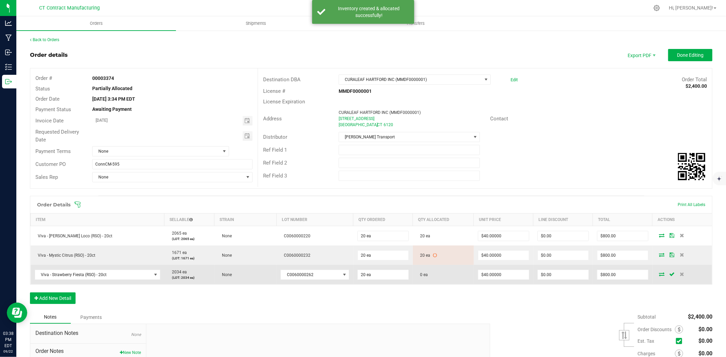
click at [659, 276] on icon at bounding box center [661, 274] width 5 height 4
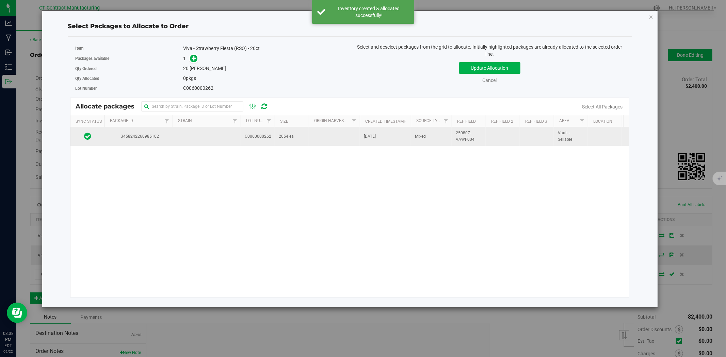
click at [240, 143] on td at bounding box center [207, 136] width 68 height 18
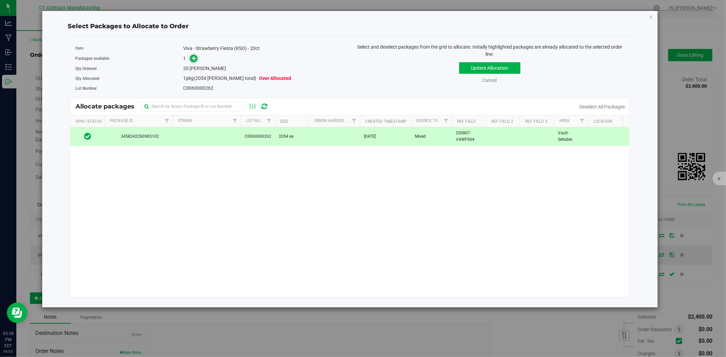
click at [194, 60] on icon at bounding box center [194, 58] width 5 height 5
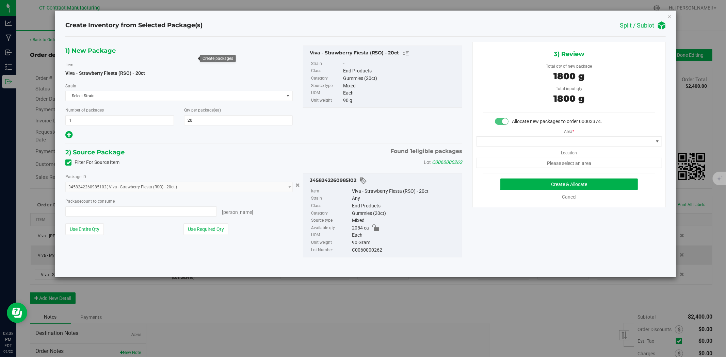
type input "20 ea"
click at [522, 144] on span at bounding box center [564, 142] width 177 height 10
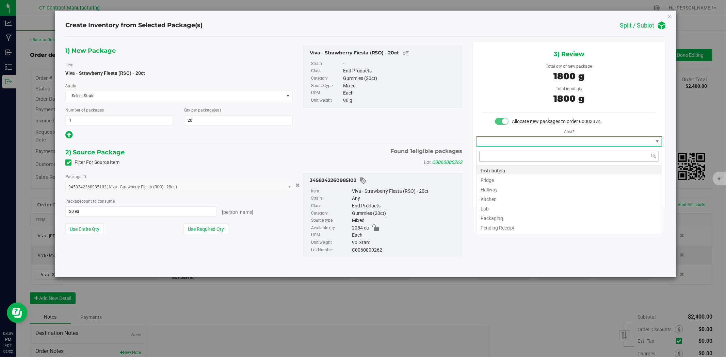
scroll to position [10, 185]
click at [520, 167] on li "Distribution" at bounding box center [568, 170] width 185 height 10
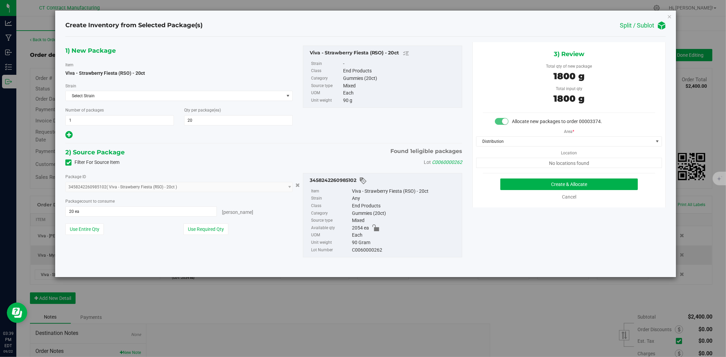
click at [525, 177] on div "3) Review Total qty of new package 1800 g Total input qty 1800 g Allocate new p…" at bounding box center [568, 124] width 193 height 165
click at [525, 180] on button "Create & Allocate" at bounding box center [569, 185] width 138 height 12
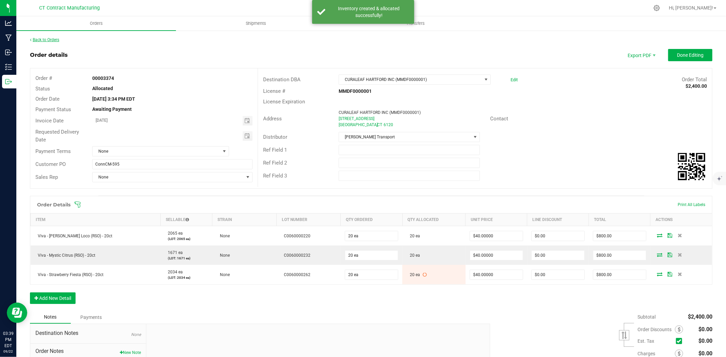
click at [55, 40] on link "Back to Orders" at bounding box center [44, 39] width 29 height 5
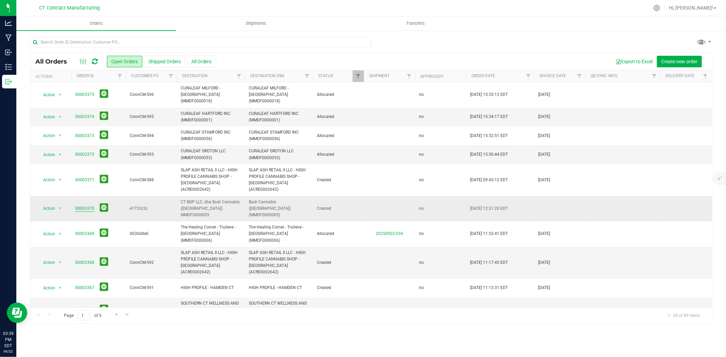
click at [78, 206] on link "00003370" at bounding box center [84, 209] width 19 height 6
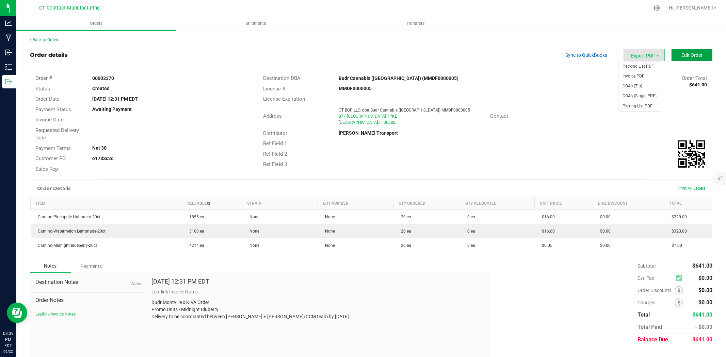
click at [692, 51] on button "Edit Order" at bounding box center [691, 55] width 41 height 12
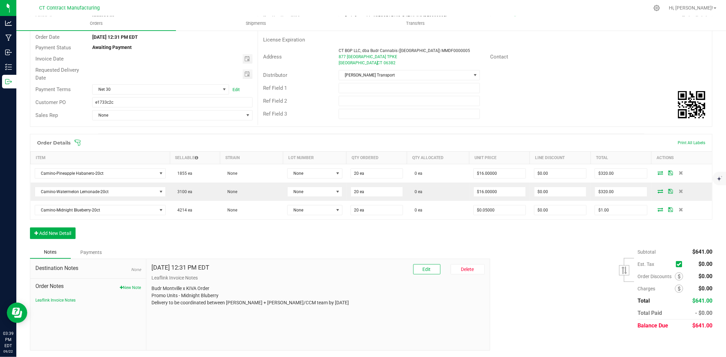
scroll to position [62, 0]
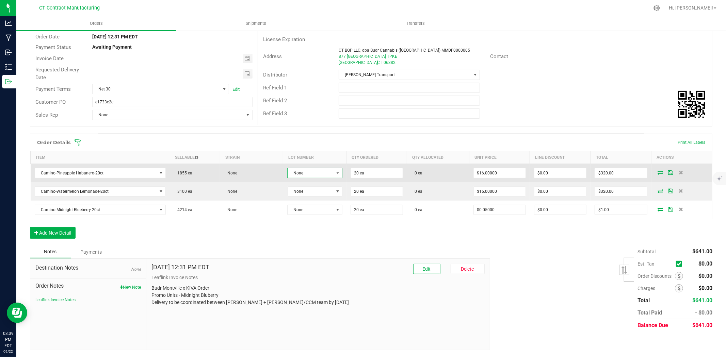
click at [326, 171] on span "None" at bounding box center [311, 173] width 46 height 10
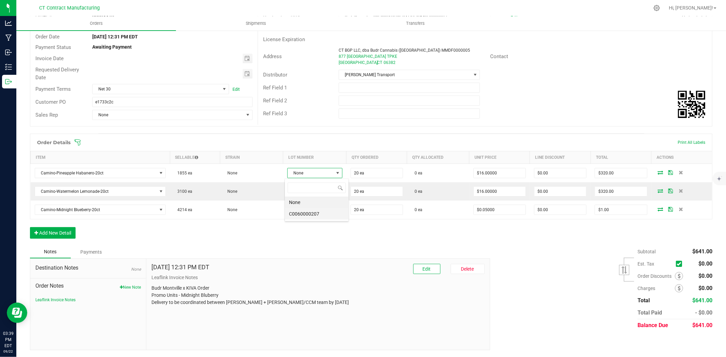
click at [325, 212] on li "C0060000207" at bounding box center [317, 214] width 64 height 12
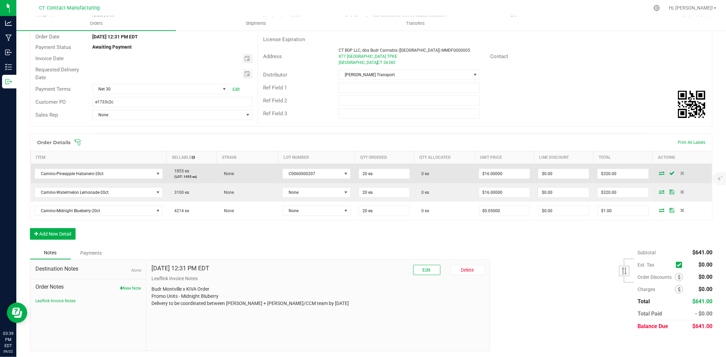
click at [659, 172] on icon at bounding box center [661, 173] width 5 height 4
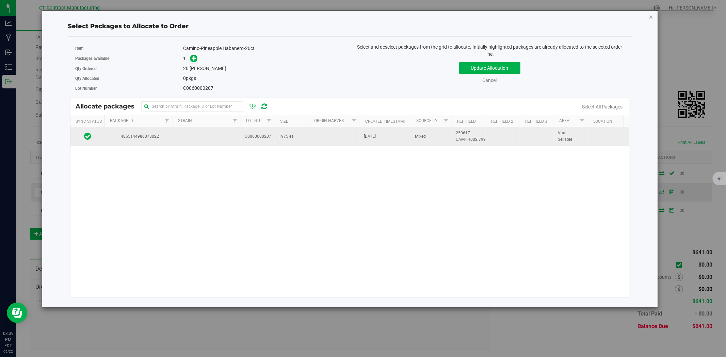
click at [190, 140] on td at bounding box center [207, 136] width 68 height 18
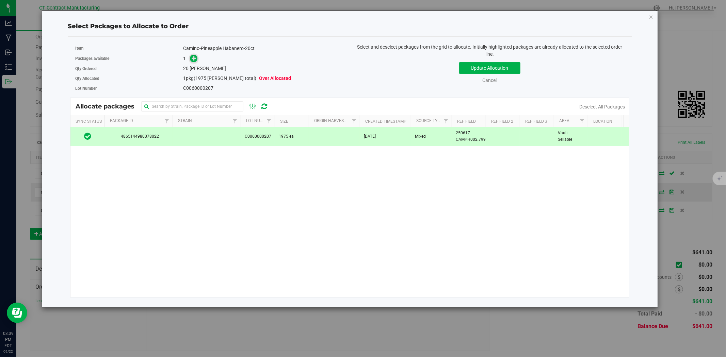
click at [193, 59] on icon at bounding box center [194, 58] width 5 height 5
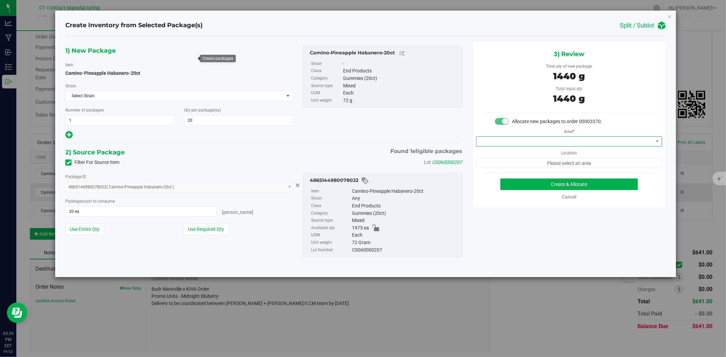
click at [494, 141] on span at bounding box center [564, 142] width 177 height 10
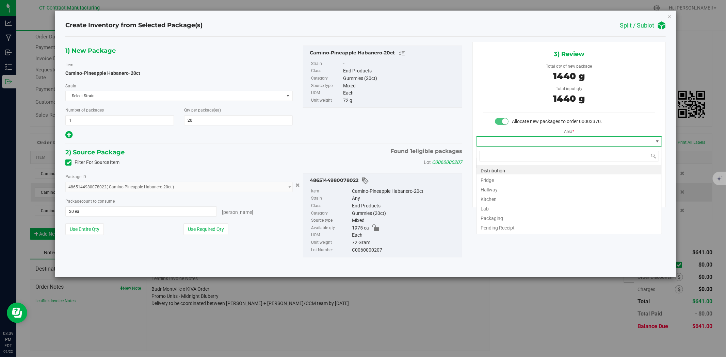
scroll to position [10, 185]
click at [501, 169] on li "Distribution" at bounding box center [568, 170] width 185 height 10
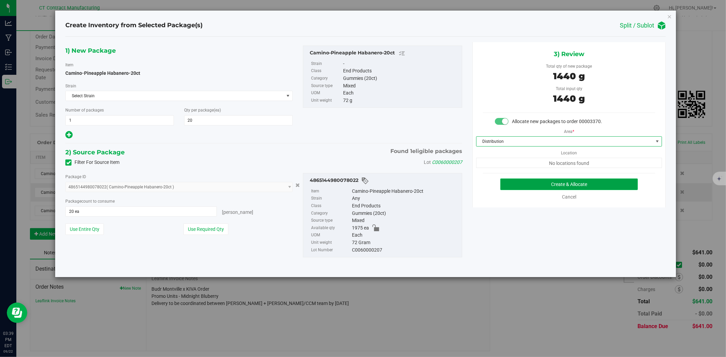
click at [515, 184] on button "Create & Allocate" at bounding box center [569, 185] width 138 height 12
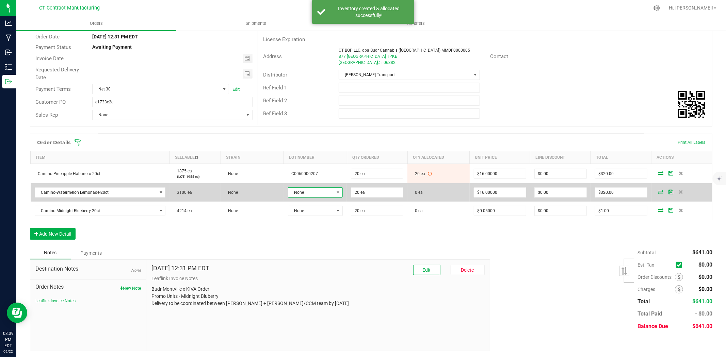
click at [302, 193] on span "None" at bounding box center [311, 193] width 46 height 10
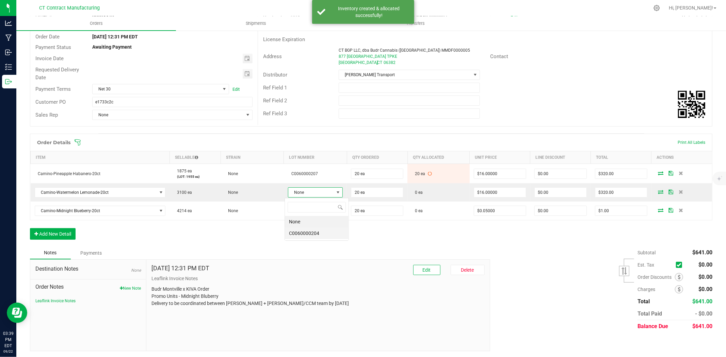
scroll to position [10, 55]
click at [334, 239] on li "C0060000204" at bounding box center [317, 234] width 64 height 12
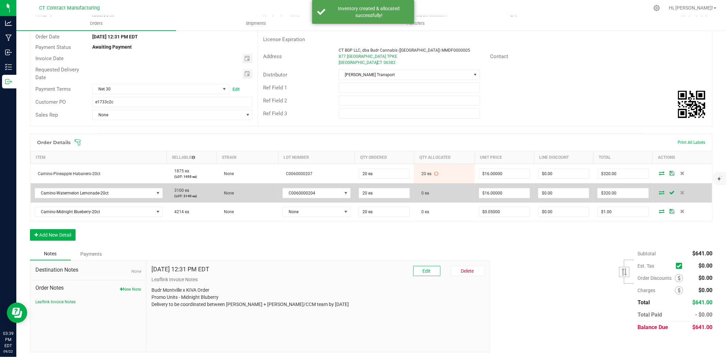
click at [659, 192] on icon at bounding box center [661, 193] width 5 height 4
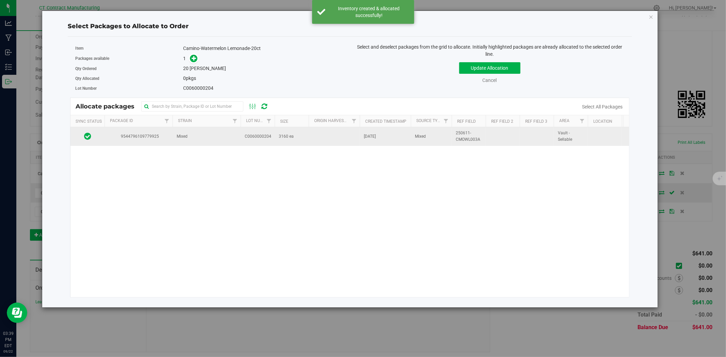
click at [273, 145] on td "C0060000204" at bounding box center [258, 136] width 34 height 18
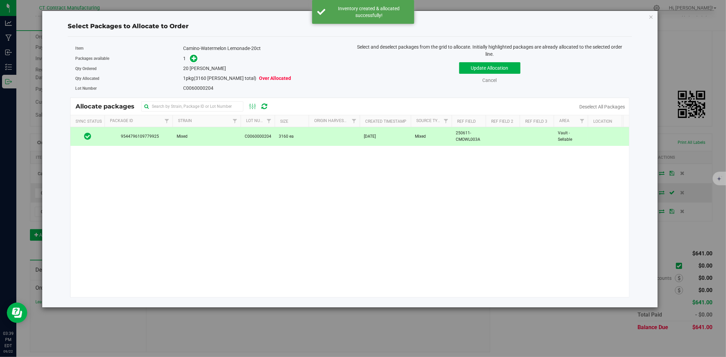
click at [188, 54] on div "Packages available 1" at bounding box center [210, 58] width 270 height 11
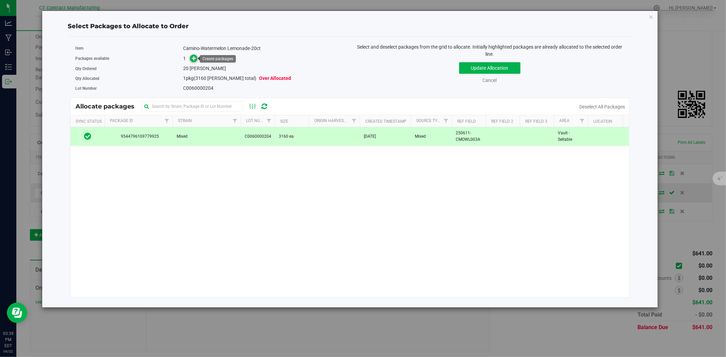
click at [193, 57] on icon at bounding box center [194, 58] width 5 height 5
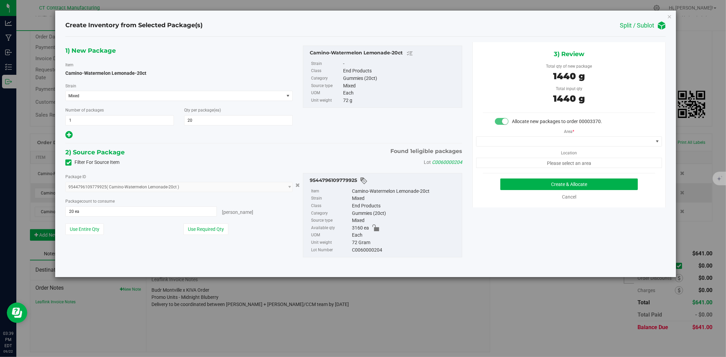
click at [539, 148] on div "Area * Location Please select an area" at bounding box center [569, 146] width 193 height 43
click at [539, 145] on span at bounding box center [564, 142] width 177 height 10
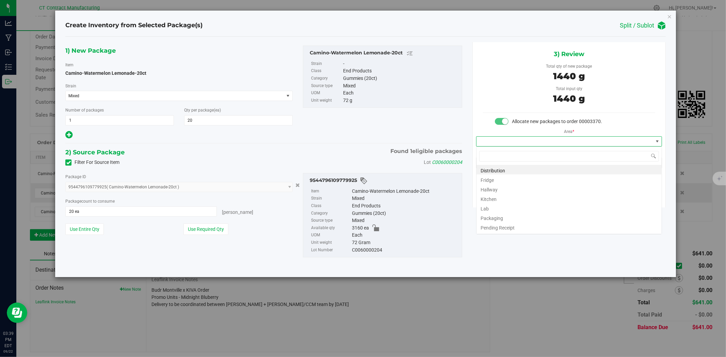
scroll to position [10, 185]
click at [537, 168] on li "Distribution" at bounding box center [568, 170] width 185 height 10
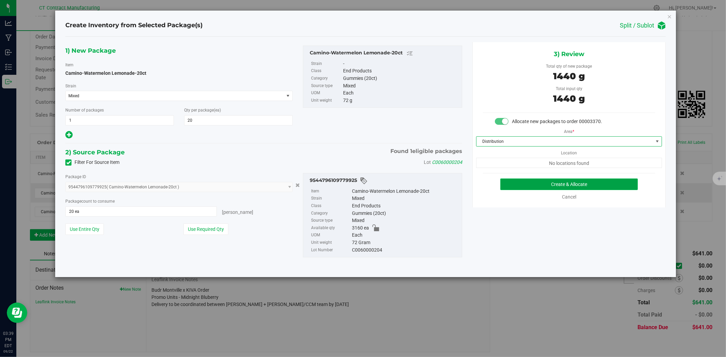
click at [541, 180] on button "Create & Allocate" at bounding box center [569, 185] width 138 height 12
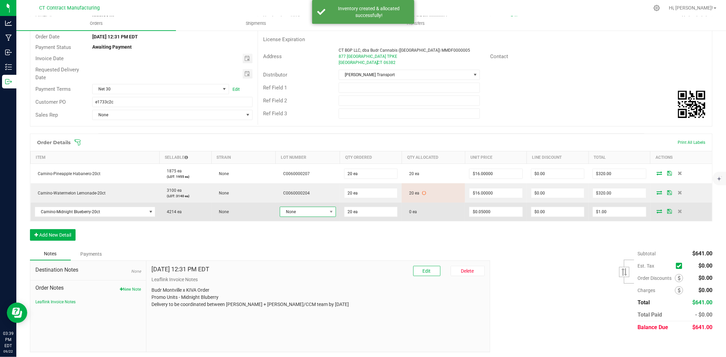
click at [307, 211] on span "None" at bounding box center [303, 212] width 47 height 10
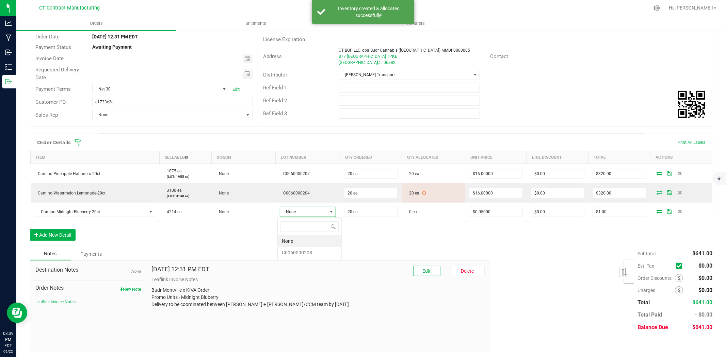
scroll to position [10, 55]
click at [312, 257] on li "C0060000208" at bounding box center [310, 253] width 64 height 12
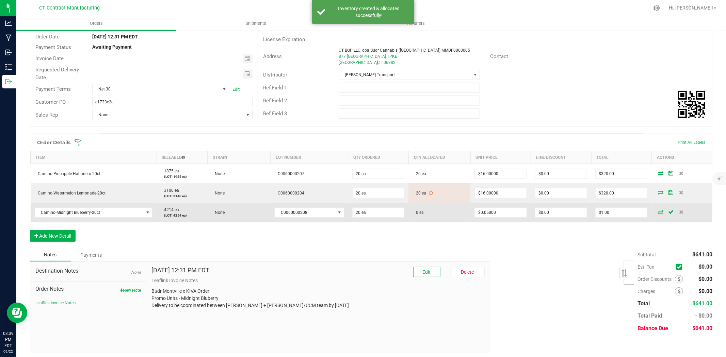
click at [658, 211] on icon at bounding box center [660, 212] width 5 height 4
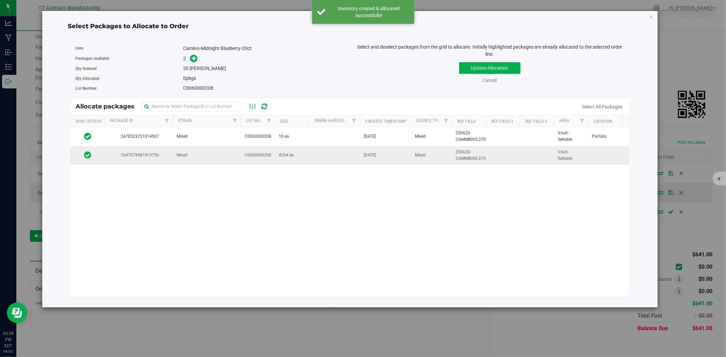
click at [216, 157] on td "Mixed" at bounding box center [207, 155] width 68 height 18
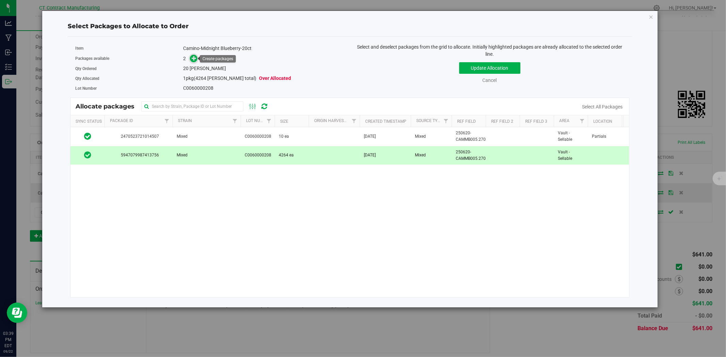
click at [193, 58] on icon at bounding box center [194, 58] width 5 height 5
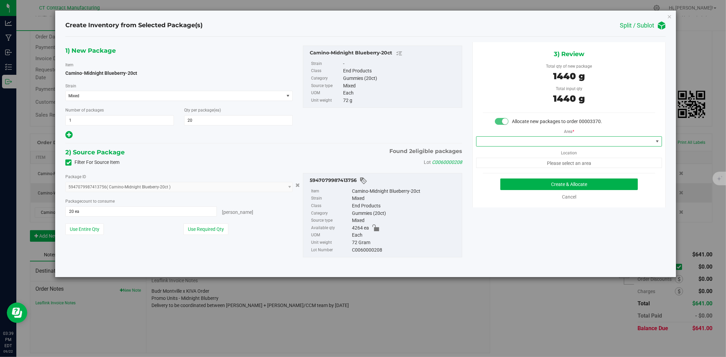
click at [539, 141] on span at bounding box center [564, 142] width 177 height 10
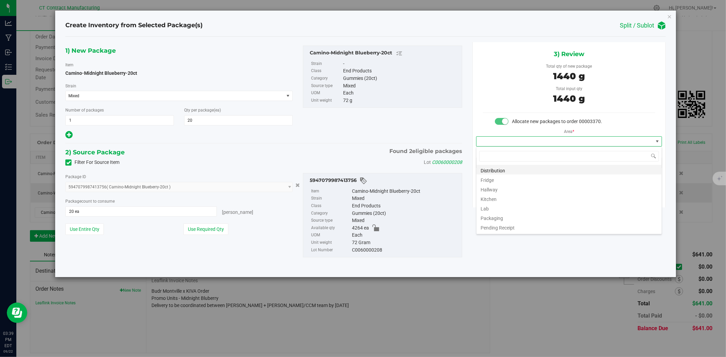
scroll to position [10, 185]
click at [510, 168] on li "Distribution" at bounding box center [568, 170] width 185 height 10
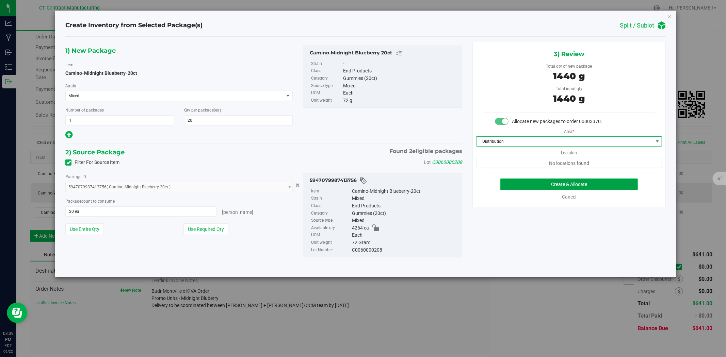
click at [522, 181] on button "Create & Allocate" at bounding box center [569, 185] width 138 height 12
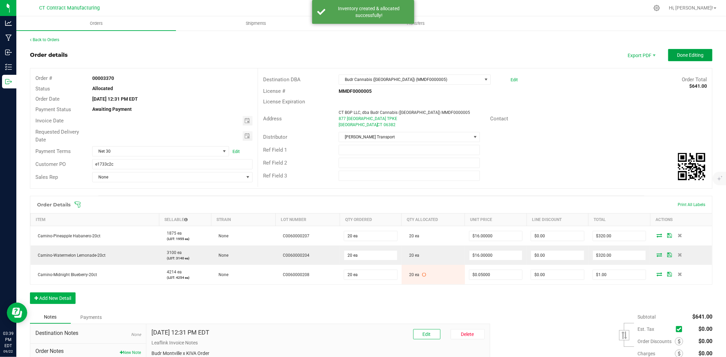
click at [677, 53] on span "Done Editing" at bounding box center [690, 54] width 27 height 5
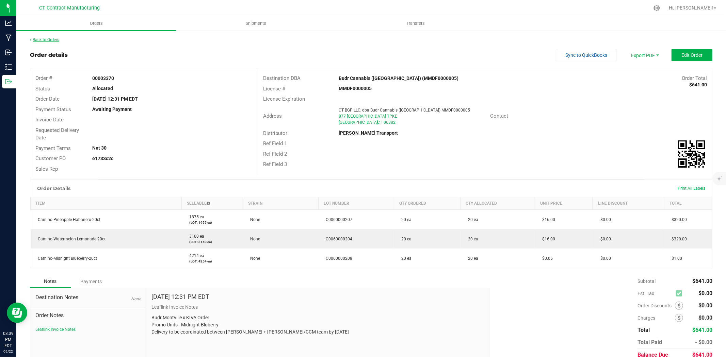
click at [38, 40] on link "Back to Orders" at bounding box center [44, 39] width 29 height 5
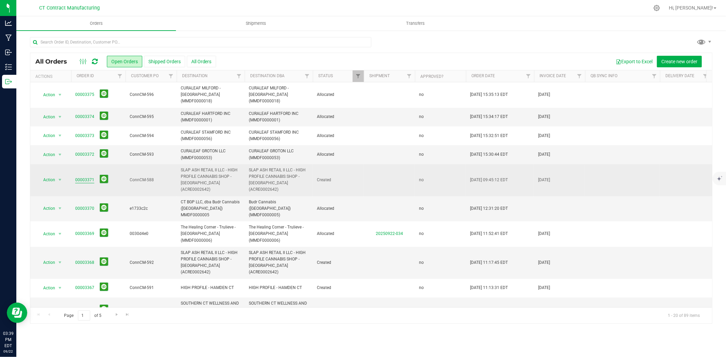
click at [80, 177] on link "00003371" at bounding box center [84, 180] width 19 height 6
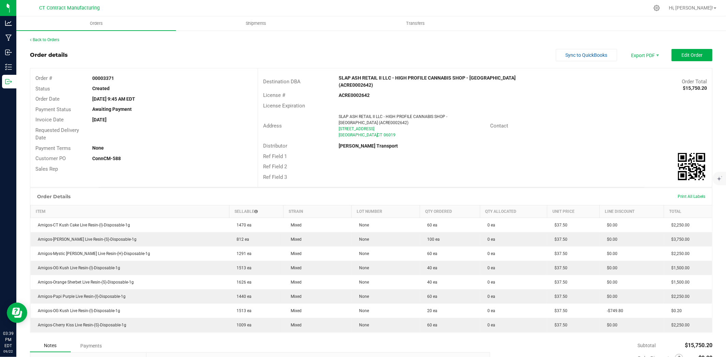
click at [490, 8] on div at bounding box center [385, 7] width 527 height 13
click at [502, 3] on div at bounding box center [385, 7] width 527 height 13
click at [684, 56] on span "Edit Order" at bounding box center [691, 54] width 21 height 5
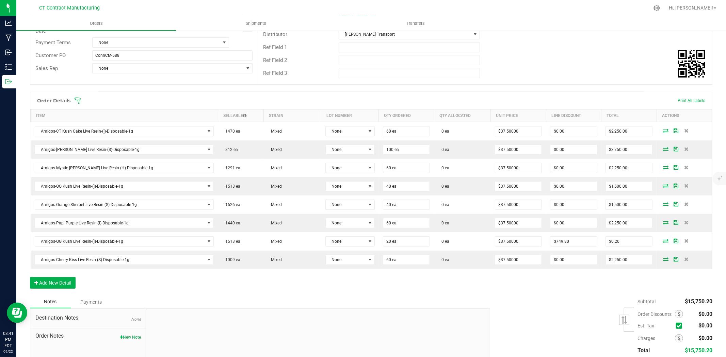
scroll to position [113, 0]
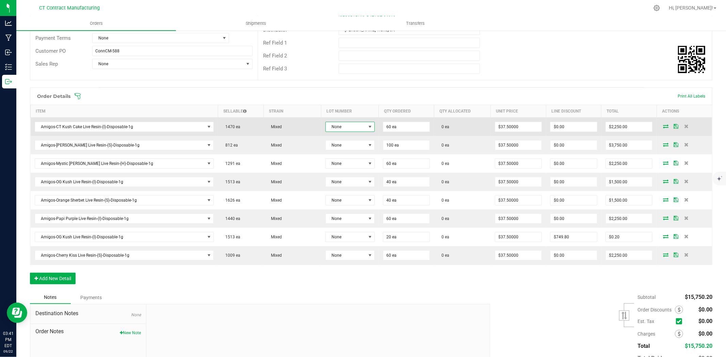
click at [367, 126] on span at bounding box center [369, 126] width 5 height 5
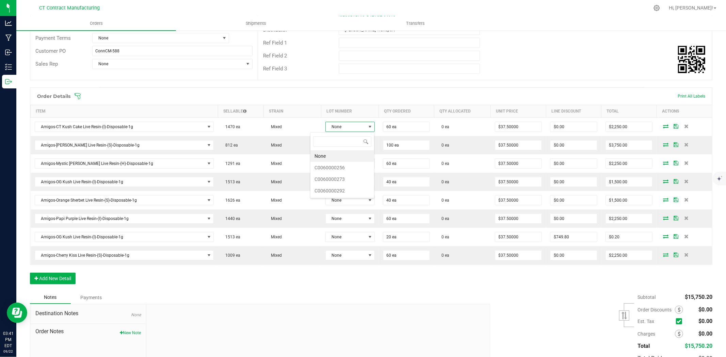
scroll to position [10, 51]
click at [355, 190] on li "C0060000292" at bounding box center [342, 191] width 64 height 12
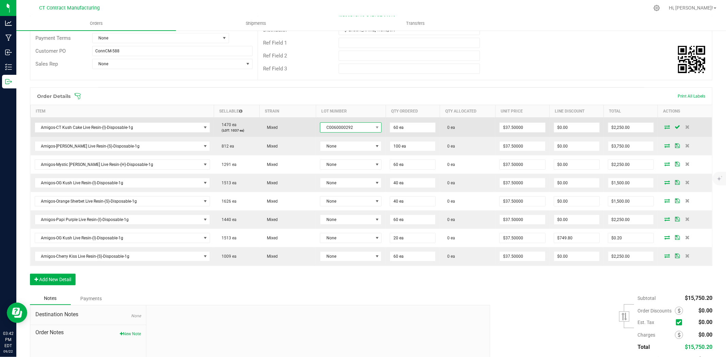
click at [373, 125] on span at bounding box center [377, 128] width 9 height 10
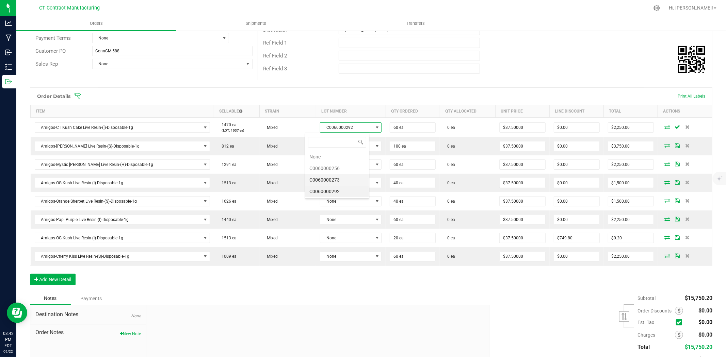
click at [355, 180] on li "C0060000273" at bounding box center [337, 180] width 64 height 12
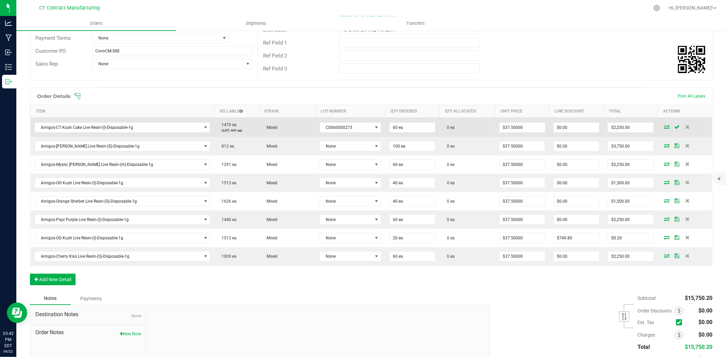
click at [664, 129] on icon at bounding box center [666, 127] width 5 height 4
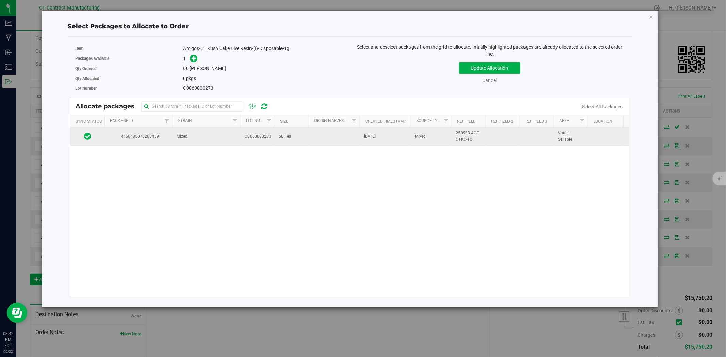
click at [270, 142] on td "C0060000273" at bounding box center [258, 136] width 34 height 18
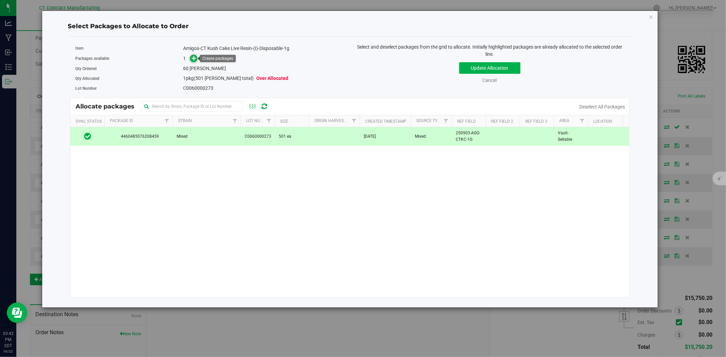
click at [197, 56] on link at bounding box center [194, 58] width 8 height 5
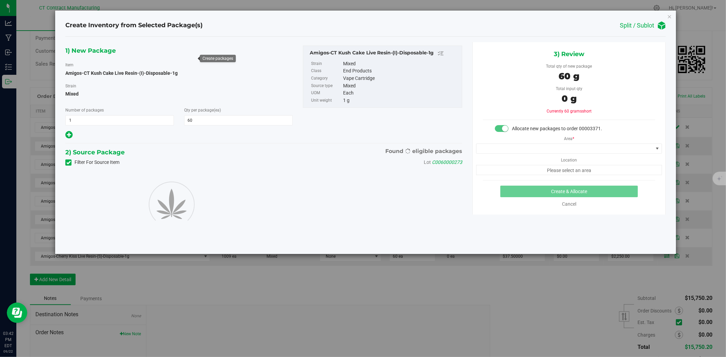
type input "60"
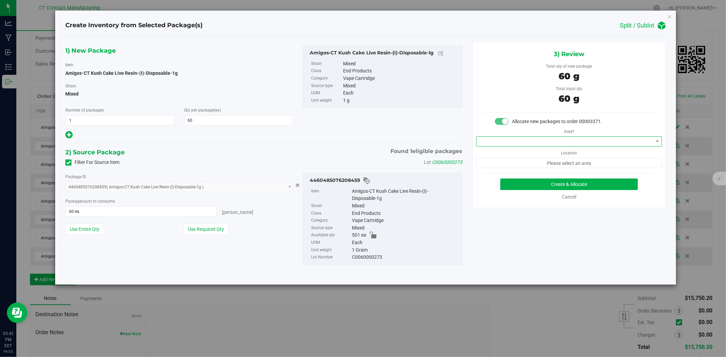
click at [507, 136] on span at bounding box center [569, 141] width 186 height 10
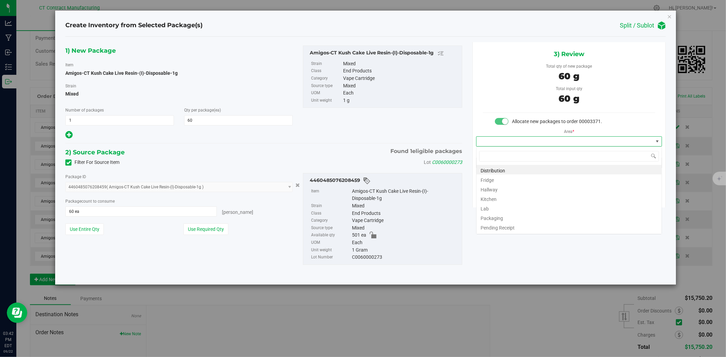
scroll to position [10, 185]
click at [512, 171] on li "Distribution" at bounding box center [568, 170] width 185 height 10
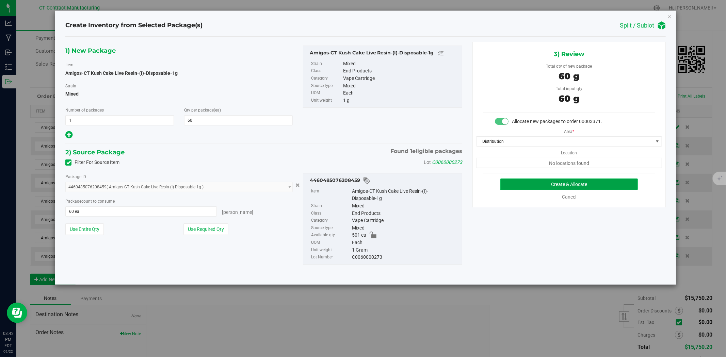
click at [530, 183] on button "Create & Allocate" at bounding box center [569, 185] width 138 height 12
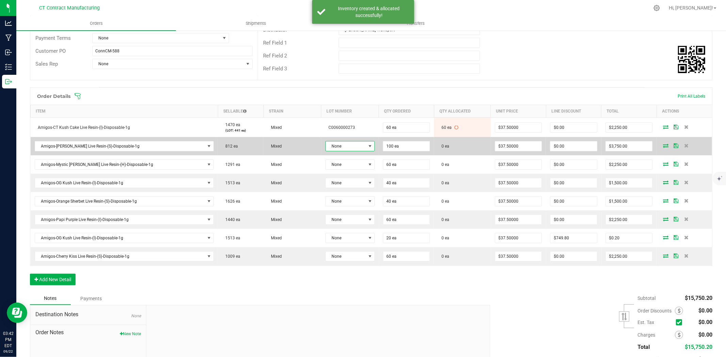
click at [341, 148] on span "None" at bounding box center [346, 147] width 40 height 10
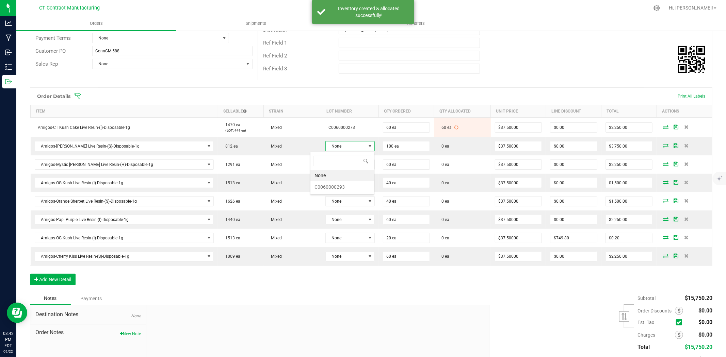
scroll to position [10, 51]
click at [346, 189] on li "C0060000293" at bounding box center [342, 187] width 64 height 12
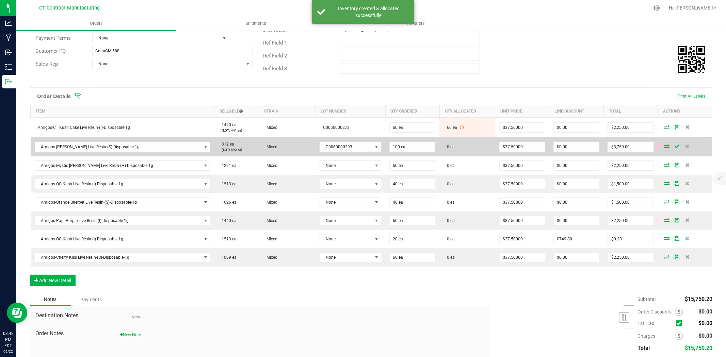
click at [664, 147] on icon at bounding box center [666, 146] width 5 height 4
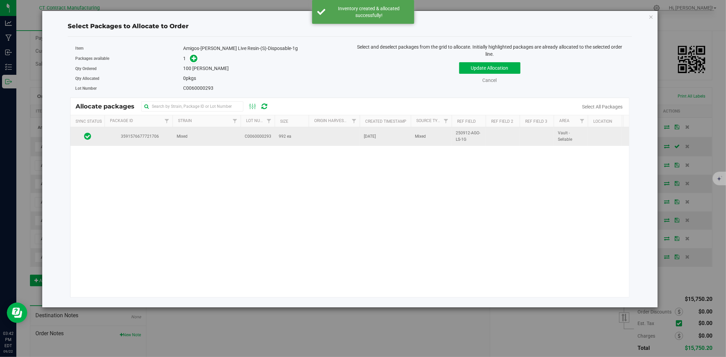
click at [320, 136] on td at bounding box center [334, 136] width 51 height 18
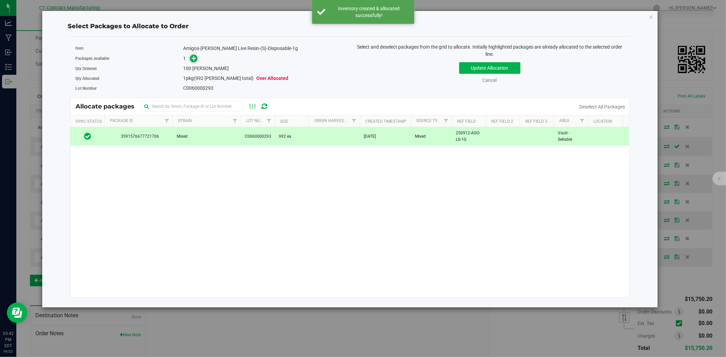
click at [196, 57] on icon at bounding box center [194, 58] width 5 height 5
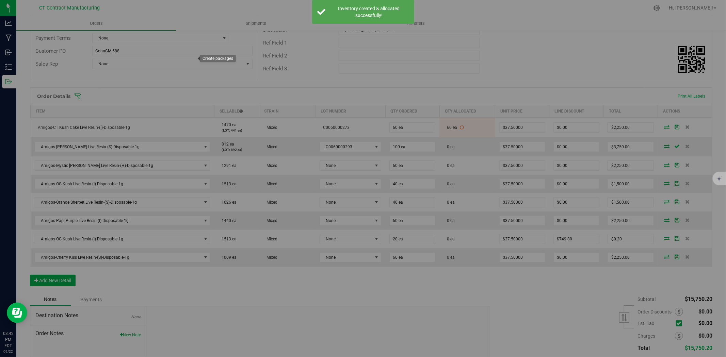
type input "1"
type input "100"
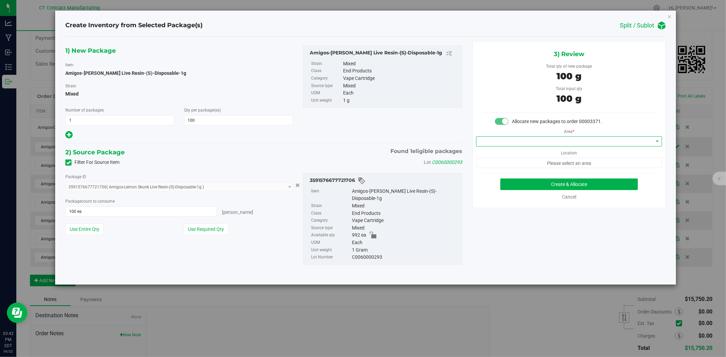
click at [542, 142] on span at bounding box center [564, 142] width 177 height 10
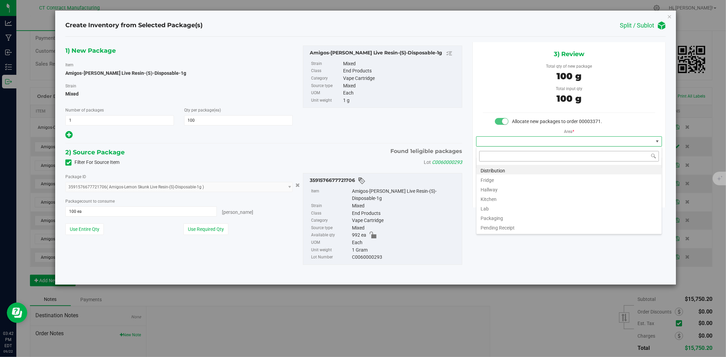
scroll to position [10, 185]
click at [539, 169] on li "Distribution" at bounding box center [568, 170] width 185 height 10
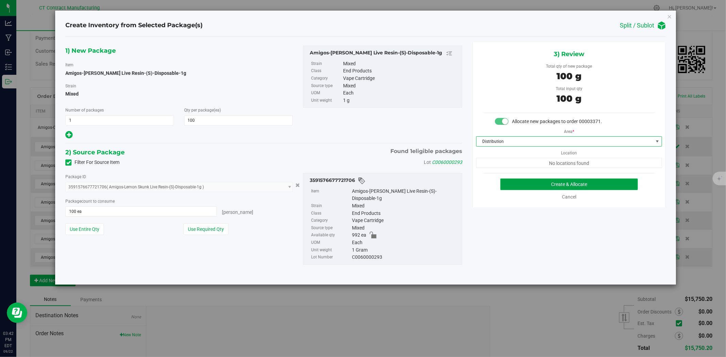
click at [539, 179] on button "Create & Allocate" at bounding box center [569, 185] width 138 height 12
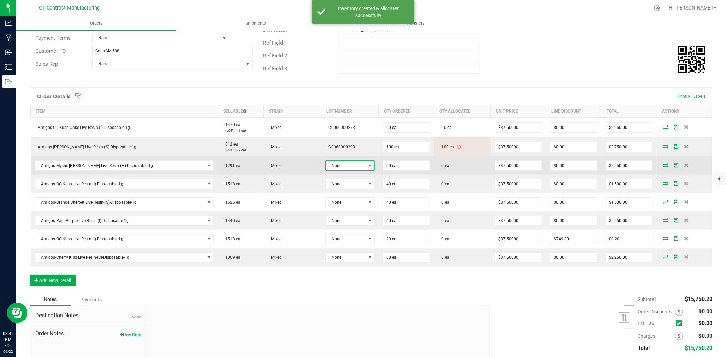
click at [351, 165] on span "None" at bounding box center [346, 166] width 40 height 10
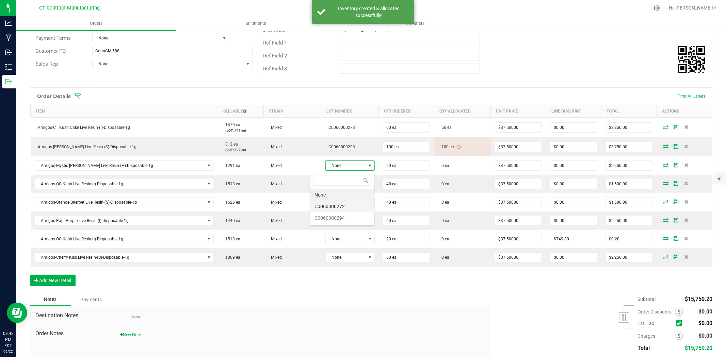
scroll to position [10, 51]
click at [352, 210] on li "C0060000272" at bounding box center [342, 207] width 64 height 12
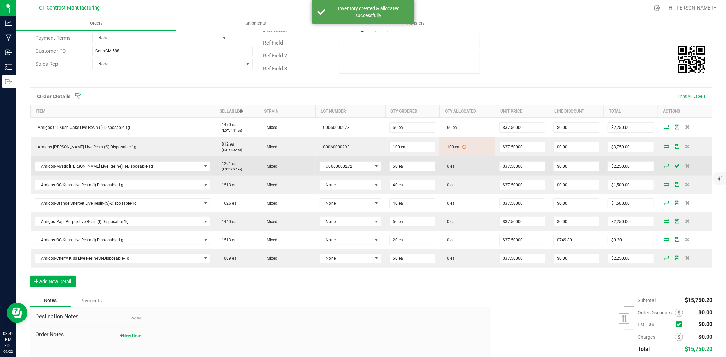
click at [664, 165] on icon at bounding box center [666, 166] width 5 height 4
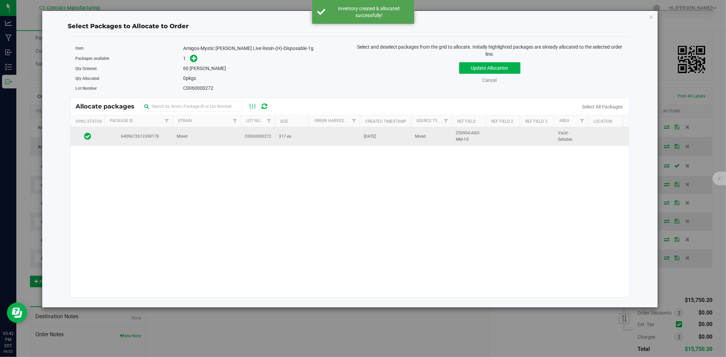
click at [311, 137] on td at bounding box center [334, 136] width 51 height 18
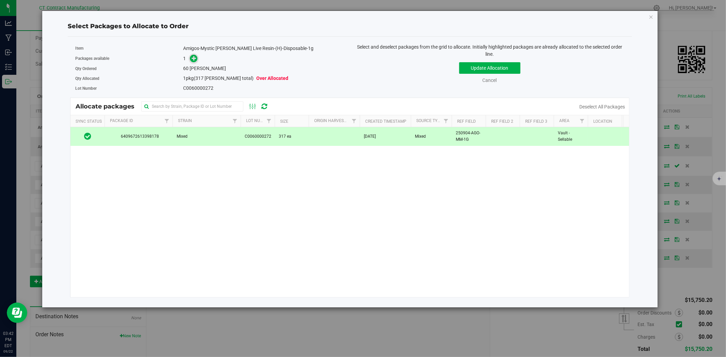
click at [192, 57] on icon at bounding box center [194, 58] width 5 height 5
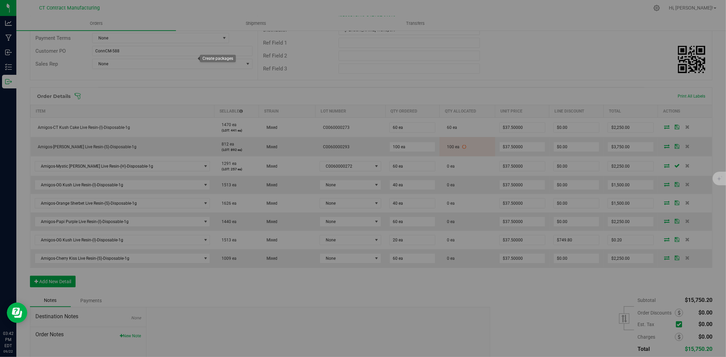
type input "1"
type input "60"
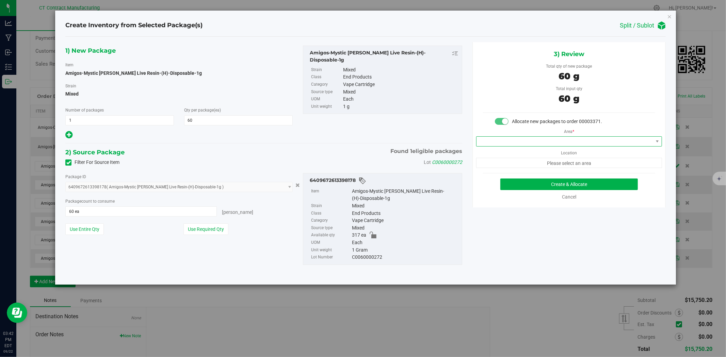
click at [536, 147] on span at bounding box center [569, 141] width 186 height 10
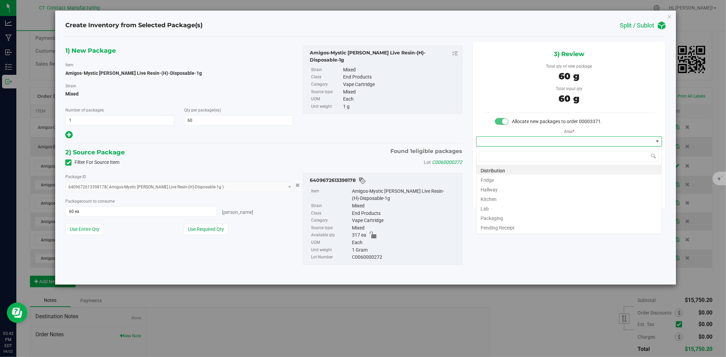
scroll to position [10, 185]
click at [538, 168] on li "Distribution" at bounding box center [568, 170] width 185 height 10
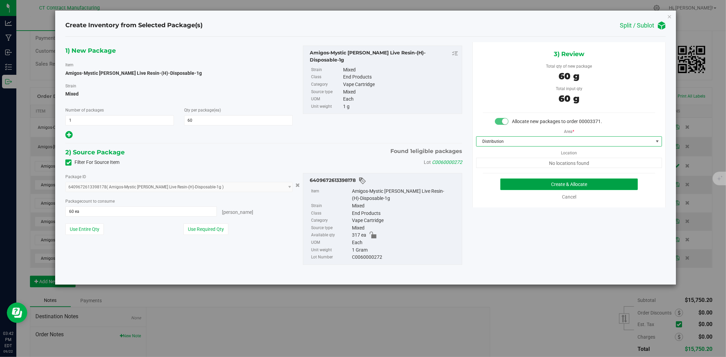
click at [539, 180] on button "Create & Allocate" at bounding box center [569, 185] width 138 height 12
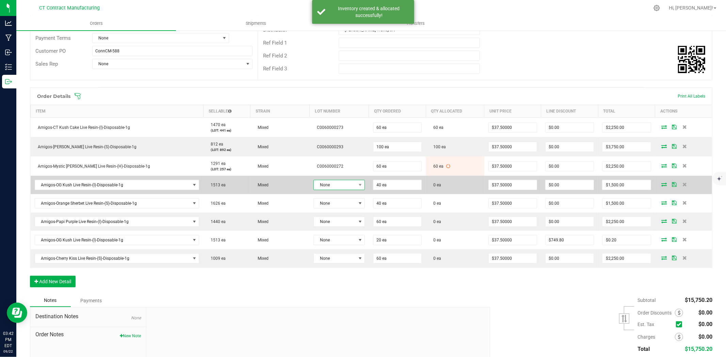
click at [338, 185] on span "None" at bounding box center [335, 185] width 42 height 10
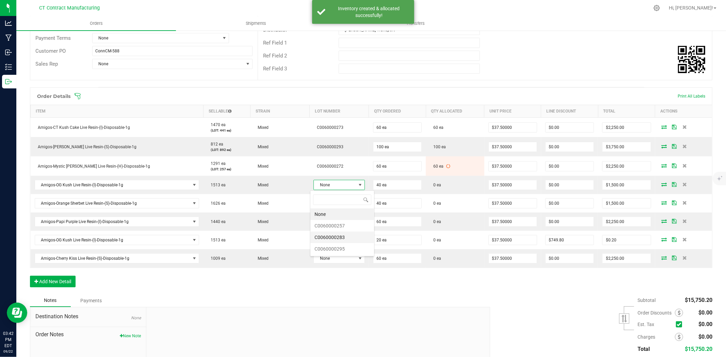
click at [353, 238] on li "C0060000283" at bounding box center [342, 238] width 64 height 12
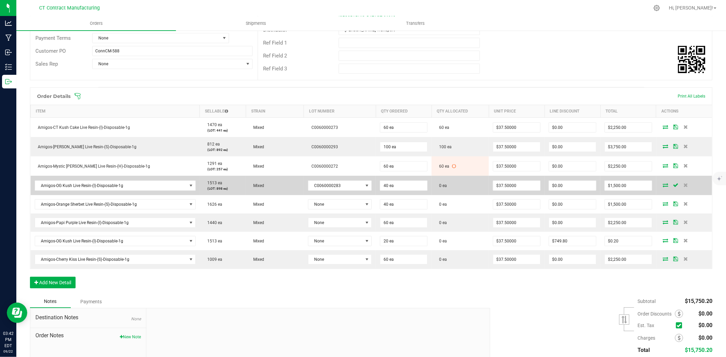
click at [663, 185] on icon at bounding box center [665, 185] width 5 height 4
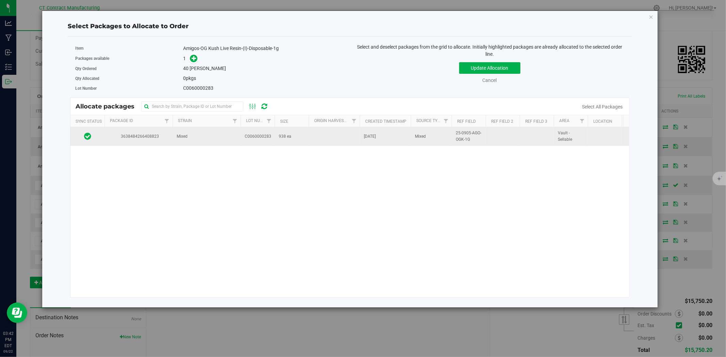
click at [216, 142] on td "Mixed" at bounding box center [207, 136] width 68 height 18
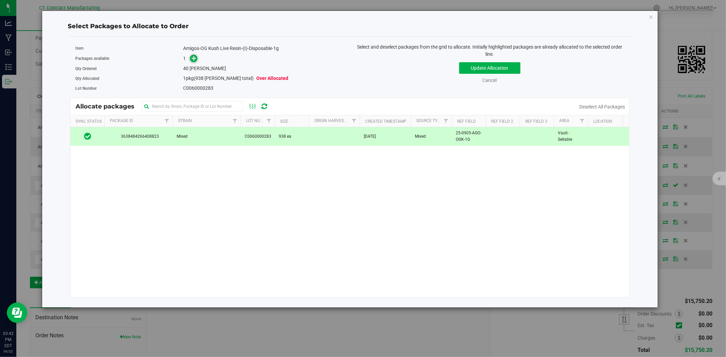
click at [192, 61] on icon at bounding box center [194, 58] width 5 height 5
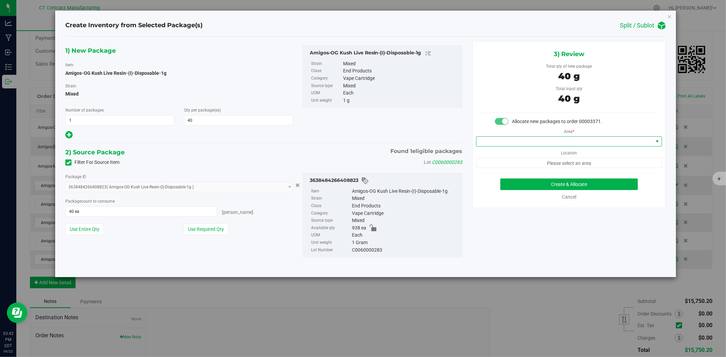
click at [506, 138] on span at bounding box center [564, 142] width 177 height 10
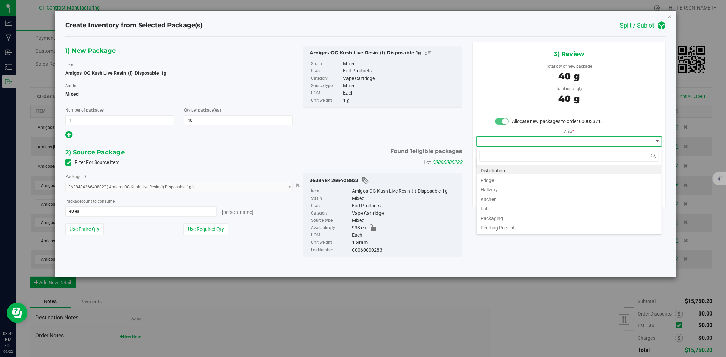
scroll to position [10, 185]
click at [508, 168] on li "Distribution" at bounding box center [568, 170] width 185 height 10
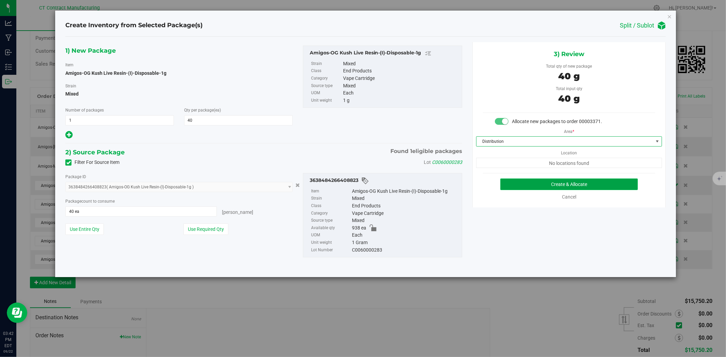
click at [518, 184] on button "Create & Allocate" at bounding box center [569, 185] width 138 height 12
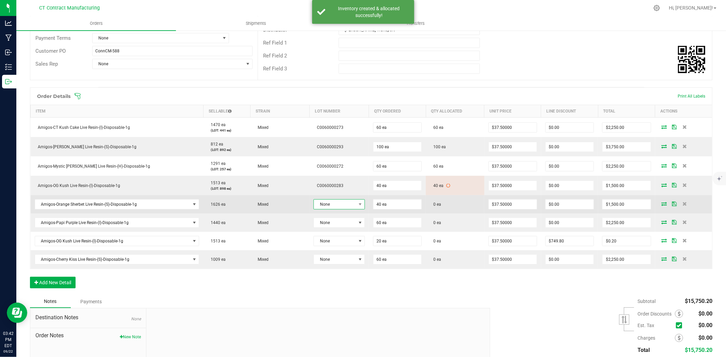
click at [327, 204] on span "None" at bounding box center [335, 205] width 42 height 10
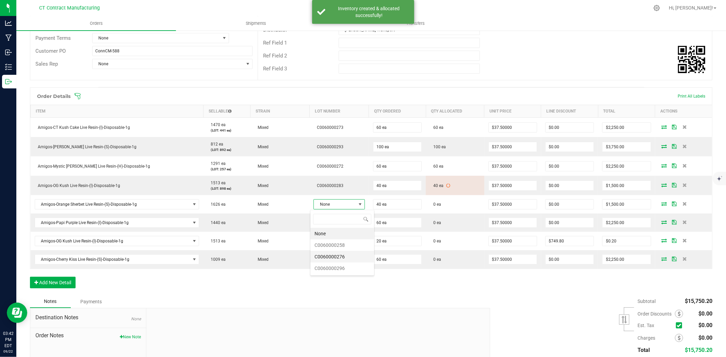
click at [350, 256] on li "C0060000276" at bounding box center [342, 257] width 64 height 12
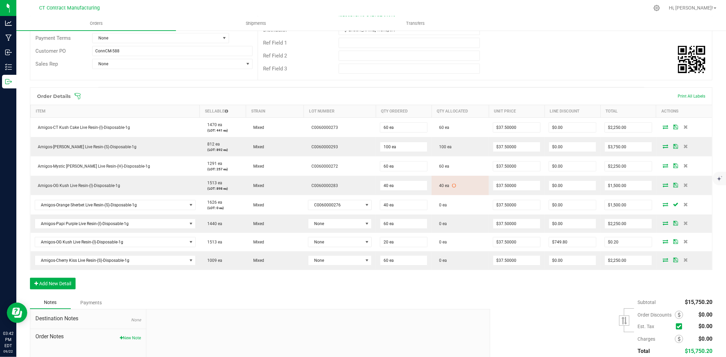
click at [663, 206] on icon at bounding box center [665, 205] width 5 height 4
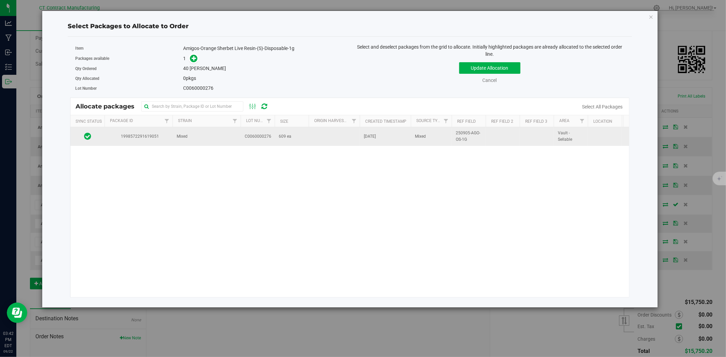
click at [291, 132] on td "609 ea" at bounding box center [292, 136] width 34 height 18
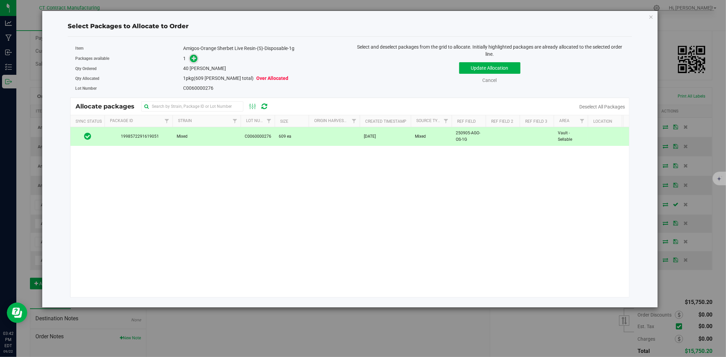
click at [195, 59] on icon at bounding box center [194, 58] width 5 height 5
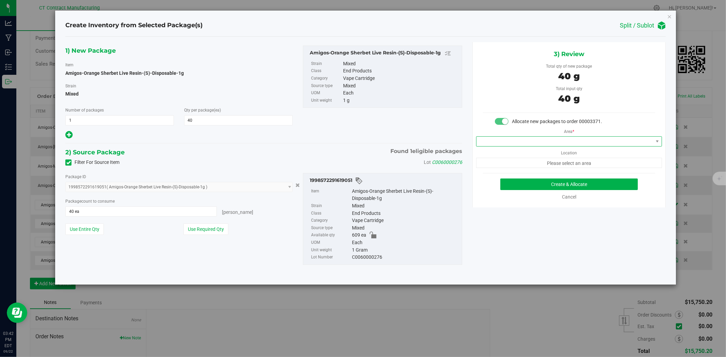
click at [516, 136] on span at bounding box center [569, 141] width 186 height 10
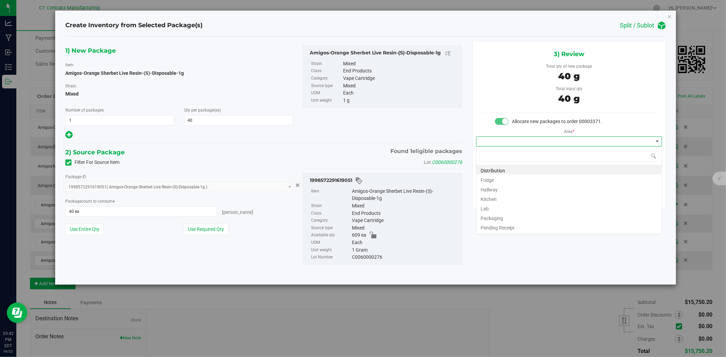
scroll to position [10, 185]
click at [519, 174] on li "Distribution" at bounding box center [568, 170] width 185 height 10
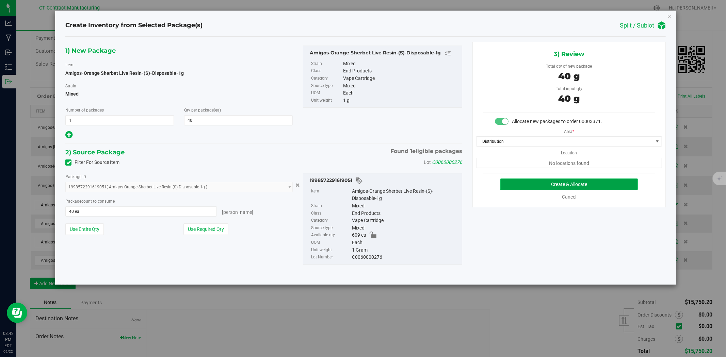
click at [532, 185] on button "Create & Allocate" at bounding box center [569, 185] width 138 height 12
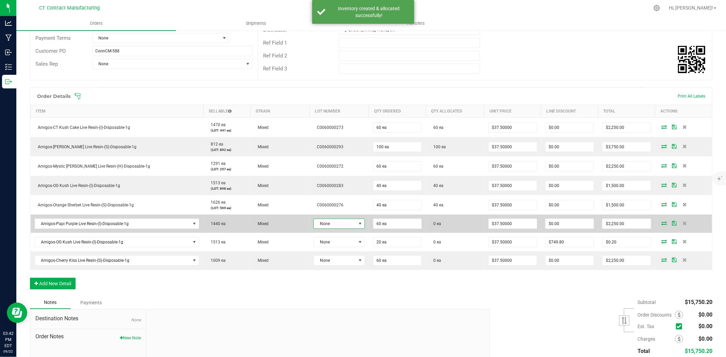
click at [357, 224] on span at bounding box center [359, 223] width 5 height 5
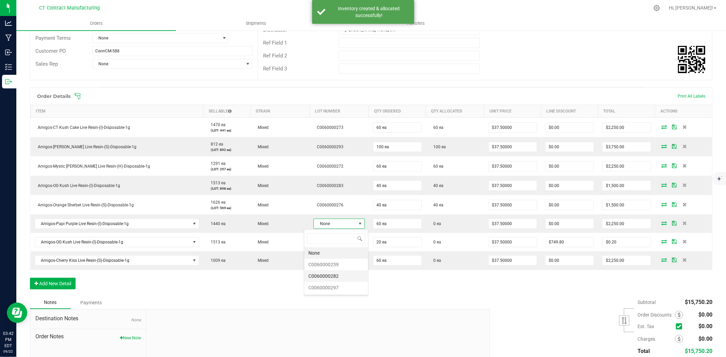
click at [352, 277] on li "C0060000282" at bounding box center [336, 277] width 64 height 12
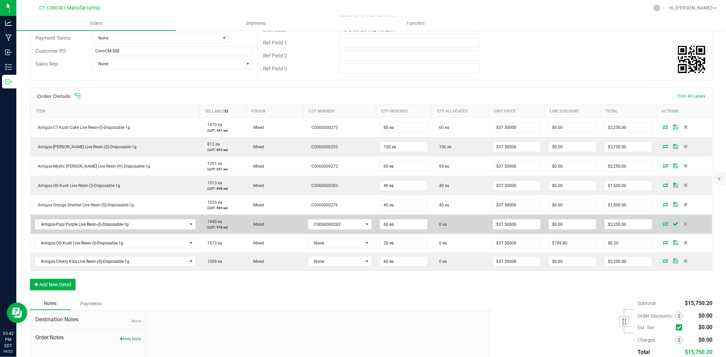
click at [663, 222] on icon at bounding box center [665, 224] width 5 height 4
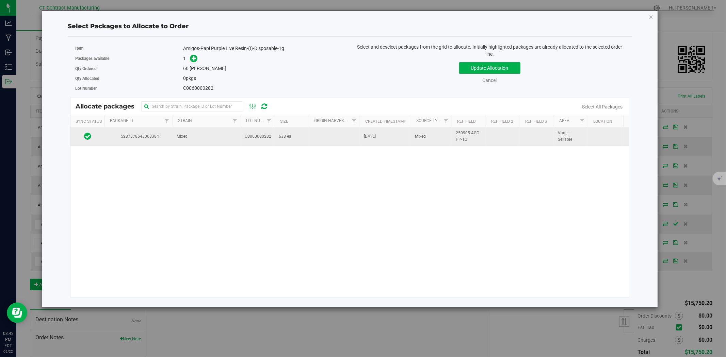
click at [248, 138] on span "C0060000282" at bounding box center [258, 136] width 27 height 6
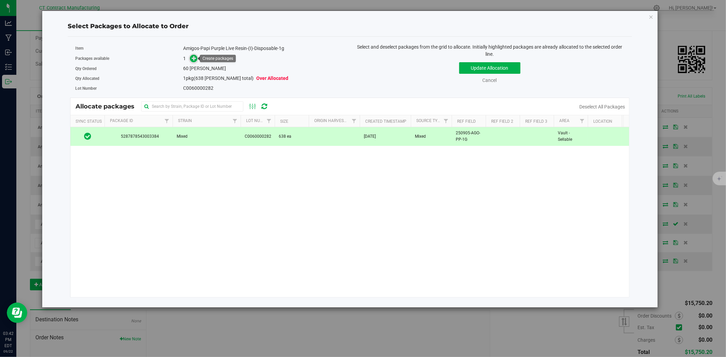
click at [197, 57] on span at bounding box center [194, 59] width 8 height 8
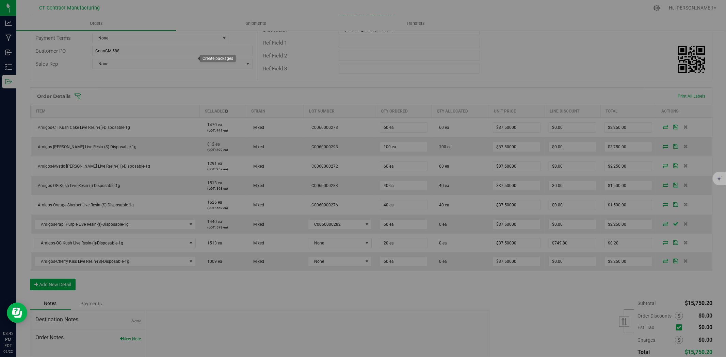
type input "1"
type input "60"
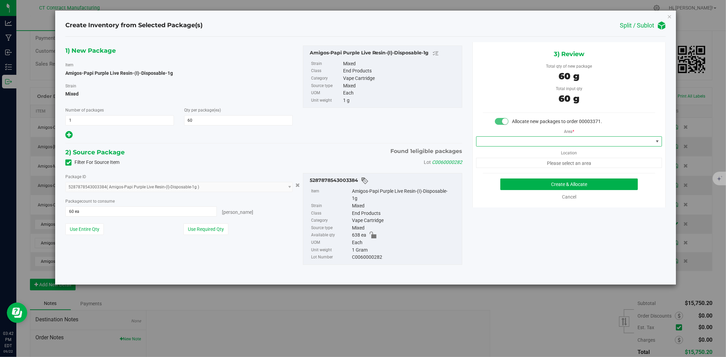
click at [492, 142] on span at bounding box center [564, 142] width 177 height 10
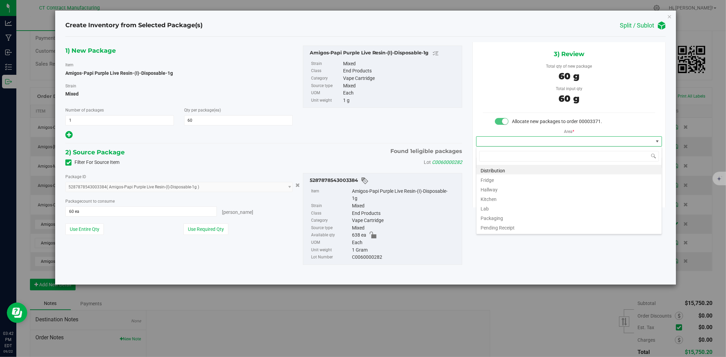
scroll to position [10, 185]
click at [498, 168] on li "Distribution" at bounding box center [568, 170] width 185 height 10
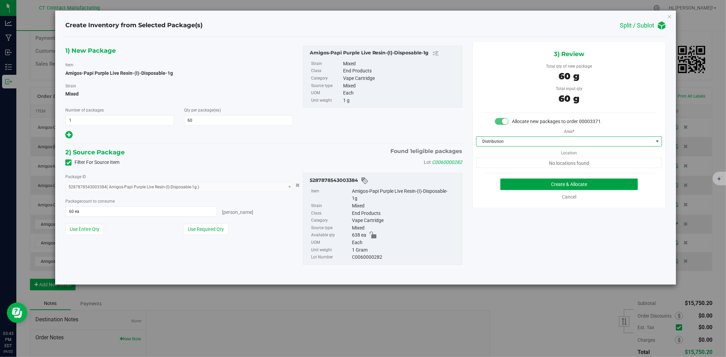
click at [532, 179] on button "Create & Allocate" at bounding box center [569, 185] width 138 height 12
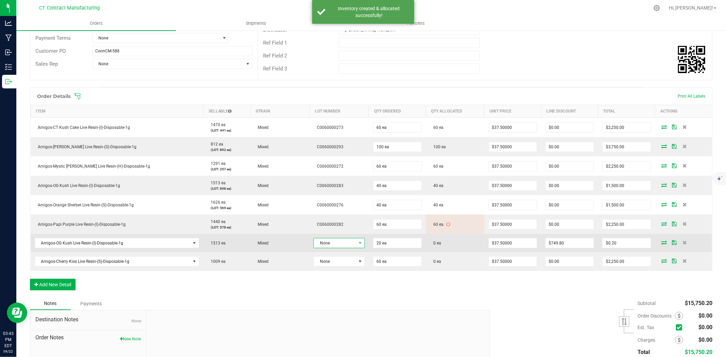
click at [344, 246] on span "None" at bounding box center [335, 244] width 42 height 10
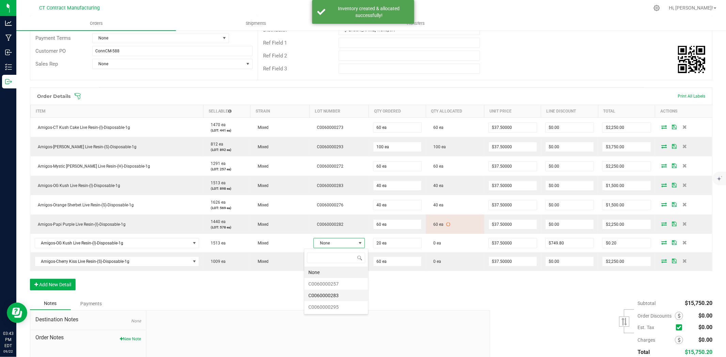
click at [339, 298] on li "C0060000283" at bounding box center [336, 296] width 64 height 12
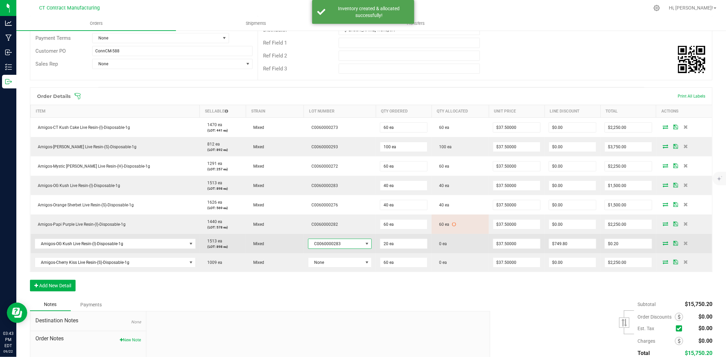
click at [663, 243] on icon at bounding box center [665, 243] width 5 height 4
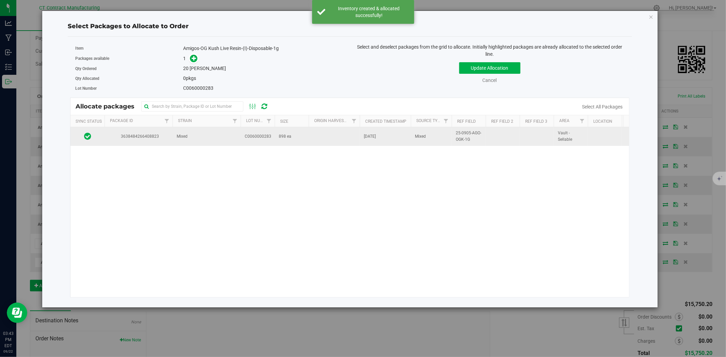
click at [213, 135] on td "Mixed" at bounding box center [207, 136] width 68 height 18
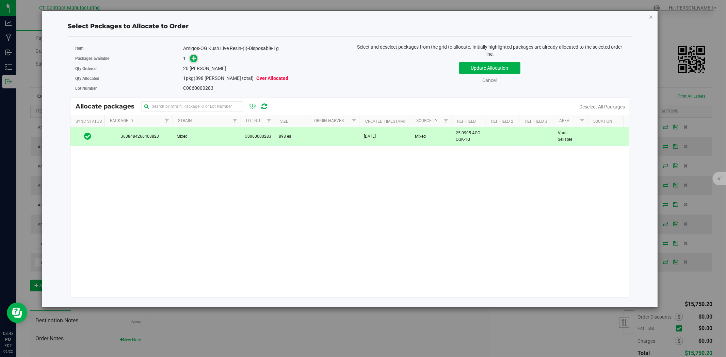
click at [195, 56] on icon at bounding box center [194, 58] width 5 height 5
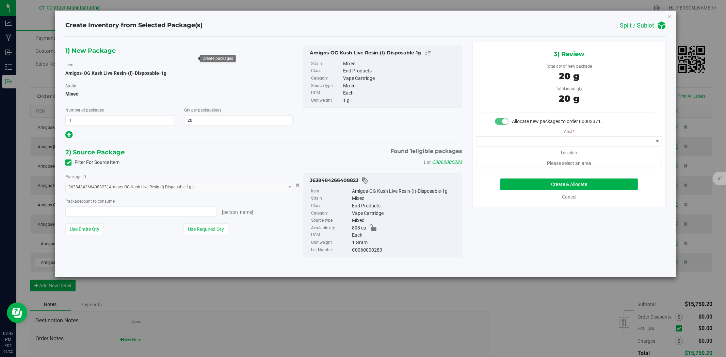
type input "20 ea"
click at [516, 135] on div "Area * Location Please select an area" at bounding box center [569, 146] width 193 height 43
click at [519, 146] on span at bounding box center [564, 142] width 177 height 10
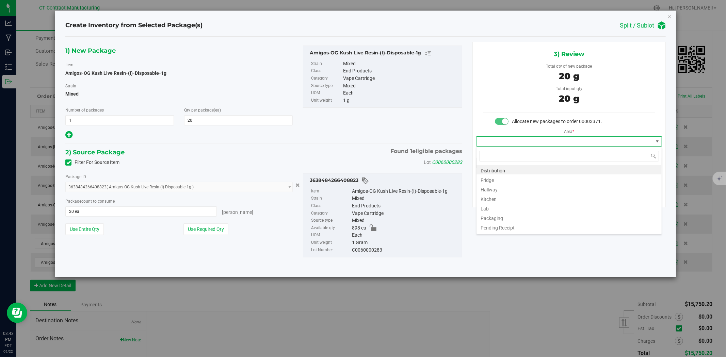
scroll to position [10, 185]
click at [521, 168] on li "Distribution" at bounding box center [568, 170] width 185 height 10
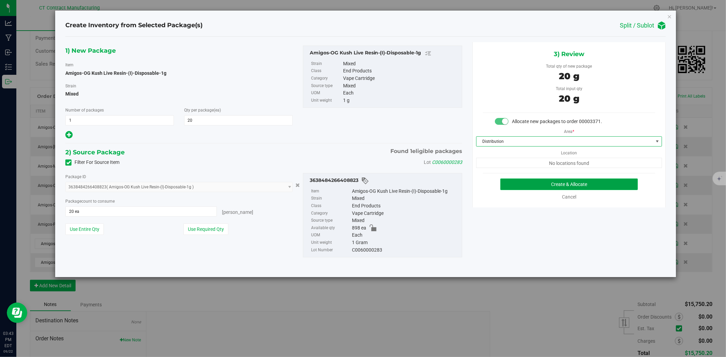
click at [542, 179] on button "Create & Allocate" at bounding box center [569, 185] width 138 height 12
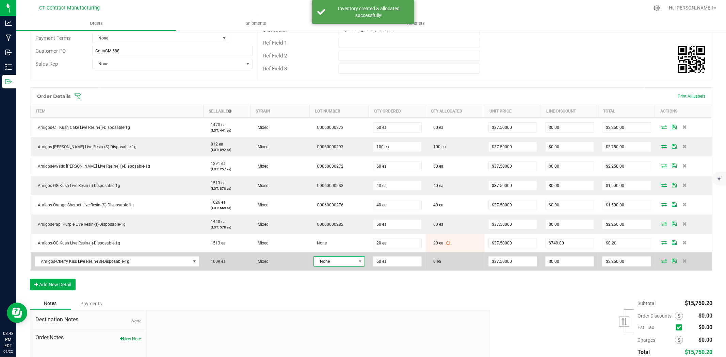
click at [332, 262] on span "None" at bounding box center [335, 262] width 42 height 10
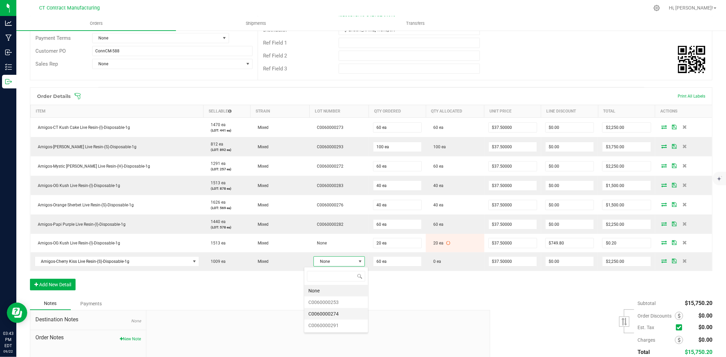
click at [339, 313] on li "C0060000274" at bounding box center [336, 314] width 64 height 12
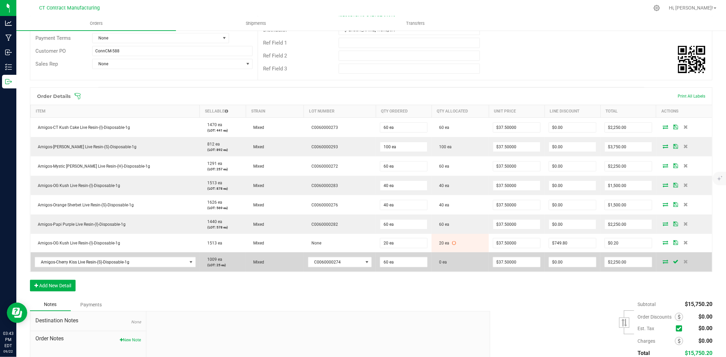
click at [663, 260] on icon at bounding box center [665, 262] width 5 height 4
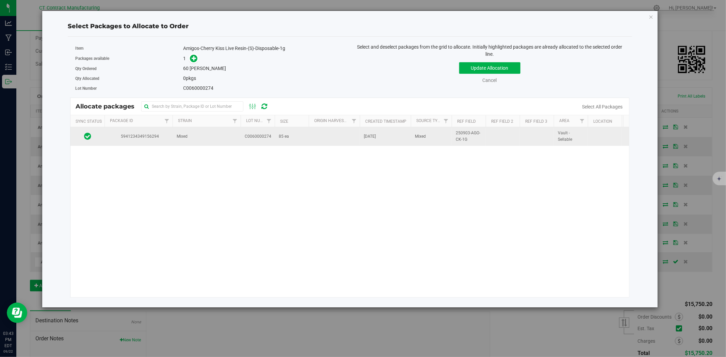
click at [267, 137] on span "C0060000274" at bounding box center [258, 136] width 27 height 6
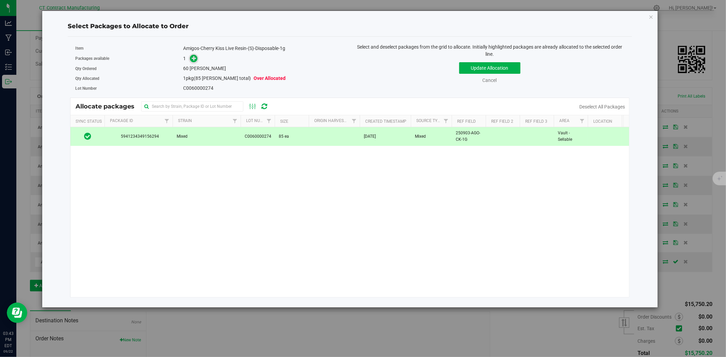
click at [193, 57] on icon at bounding box center [194, 58] width 5 height 5
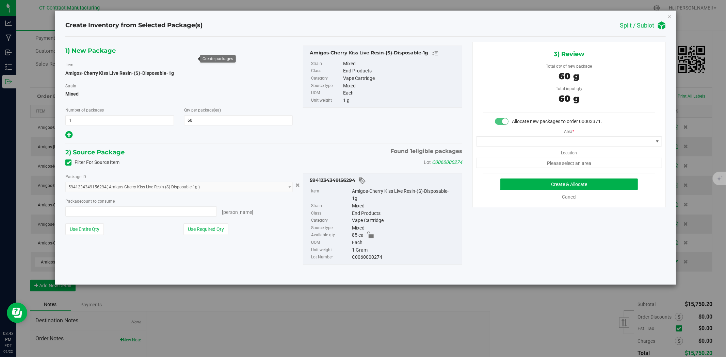
type input "60 ea"
click at [526, 146] on span at bounding box center [564, 142] width 177 height 10
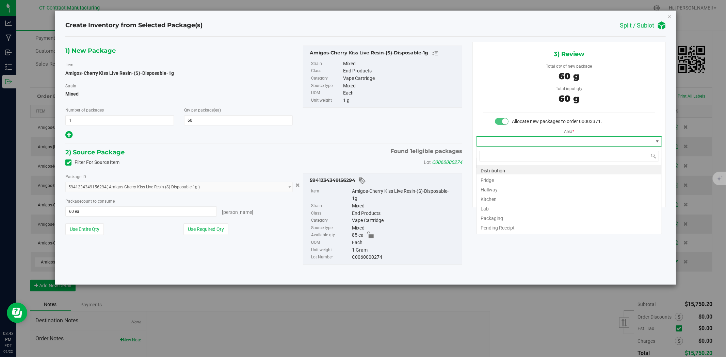
scroll to position [10, 185]
click at [526, 169] on li "Distribution" at bounding box center [568, 170] width 185 height 10
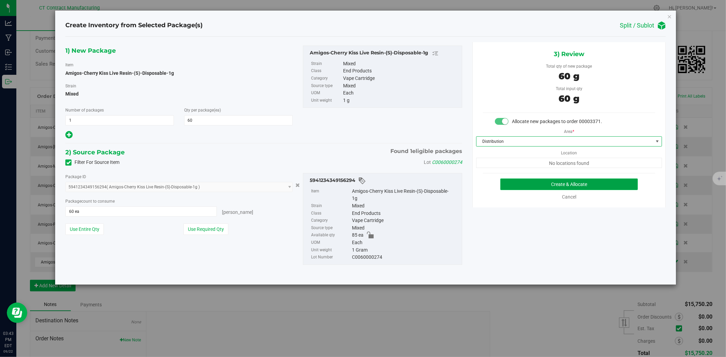
click at [536, 185] on button "Create & Allocate" at bounding box center [569, 185] width 138 height 12
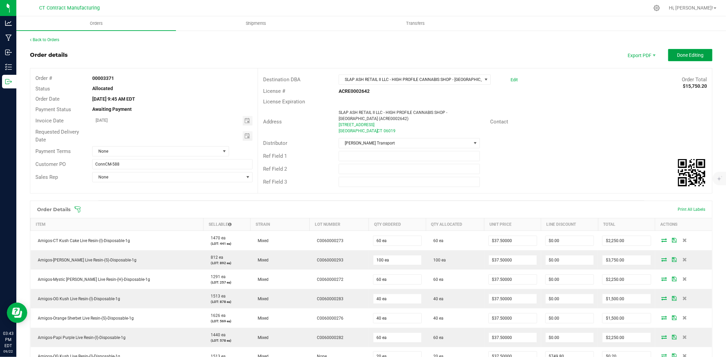
click at [681, 53] on span "Done Editing" at bounding box center [690, 54] width 27 height 5
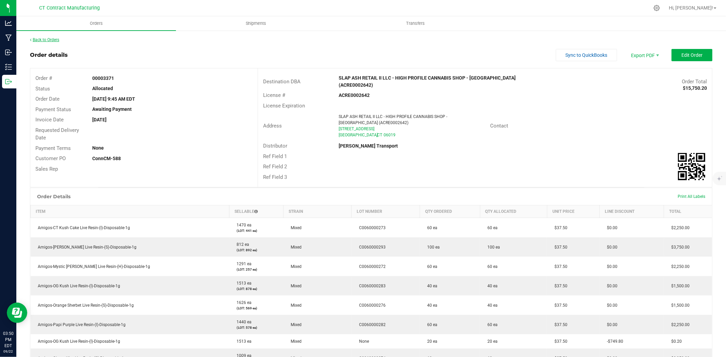
click at [50, 37] on link "Back to Orders" at bounding box center [44, 39] width 29 height 5
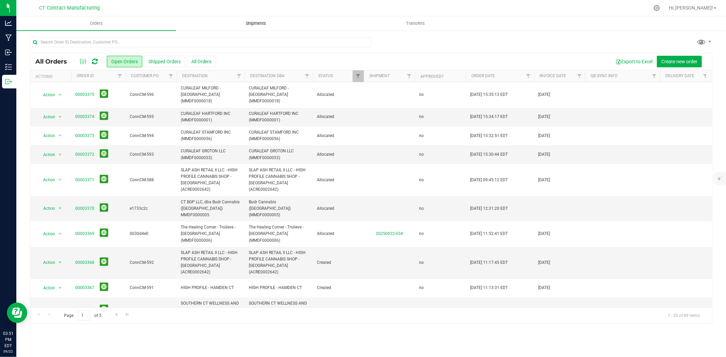
click at [253, 22] on span "Shipments" at bounding box center [256, 23] width 39 height 6
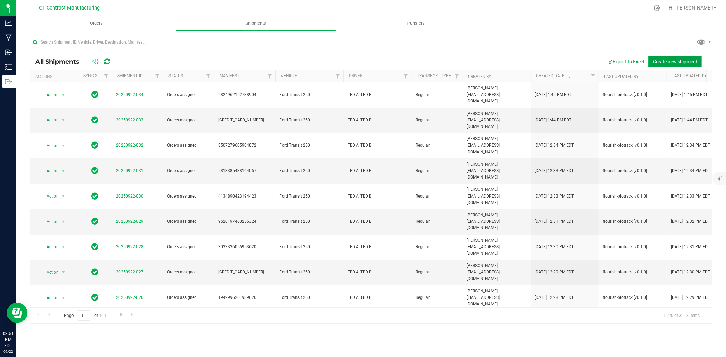
click at [667, 60] on span "Create new shipment" at bounding box center [675, 61] width 45 height 5
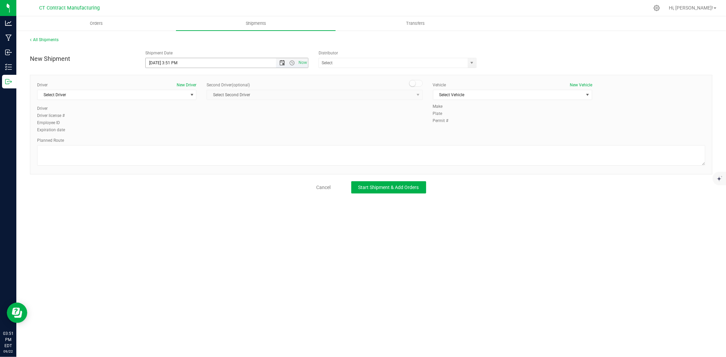
click at [284, 62] on span "Open the date view" at bounding box center [281, 62] width 5 height 5
click at [172, 131] on link "23" at bounding box center [171, 132] width 10 height 11
click at [293, 60] on span "Open the time view" at bounding box center [291, 62] width 5 height 5
click at [185, 99] on li "8:00 AM" at bounding box center [227, 100] width 162 height 9
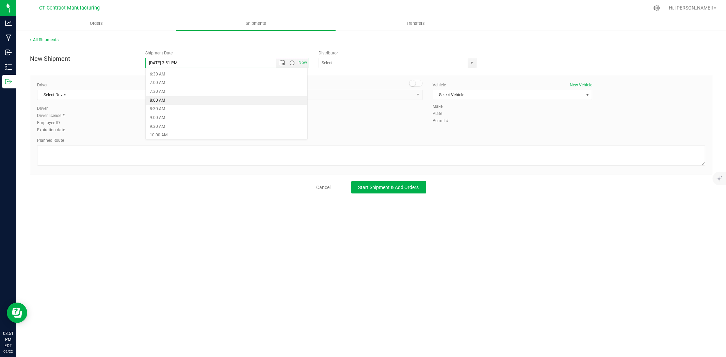
type input "9/23/2025 8:00 AM"
click at [476, 63] on span at bounding box center [398, 63] width 158 height 10
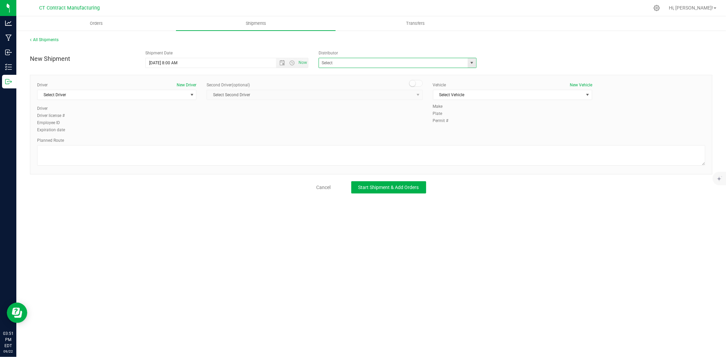
click at [473, 63] on span "select" at bounding box center [471, 62] width 5 height 5
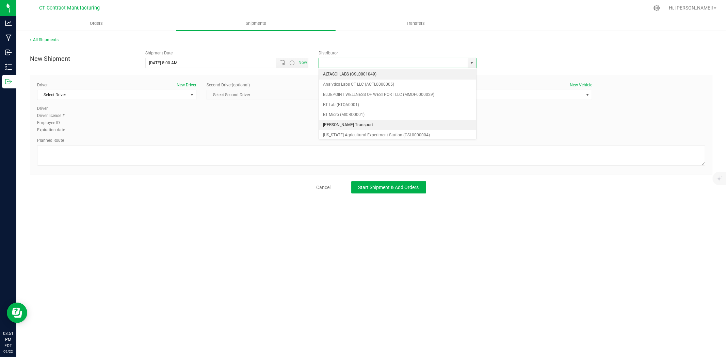
scroll to position [38, 0]
click at [406, 132] on li "Grow Green Girls, Inc. - Westbrook (ACTP0000443)" at bounding box center [397, 137] width 157 height 10
type input "Grow Green Girls, Inc. - Westbrook (ACTP0000443)"
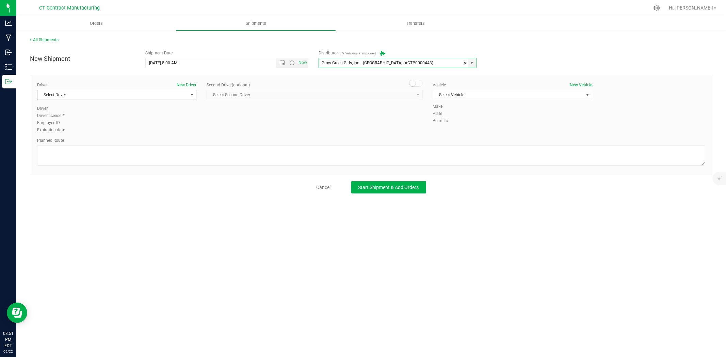
click at [184, 95] on span "Select Driver" at bounding box center [112, 95] width 150 height 10
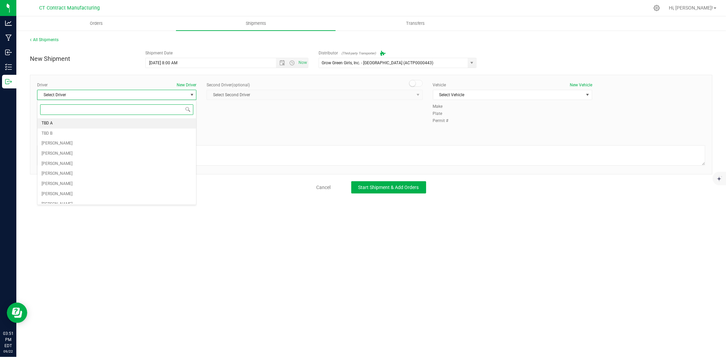
click at [93, 124] on li "TBD A" at bounding box center [116, 123] width 159 height 10
click at [419, 85] on span at bounding box center [416, 83] width 14 height 7
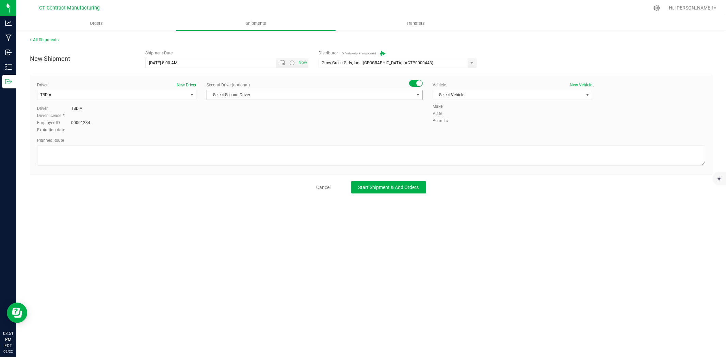
click at [413, 95] on span "Select Second Driver" at bounding box center [310, 95] width 207 height 10
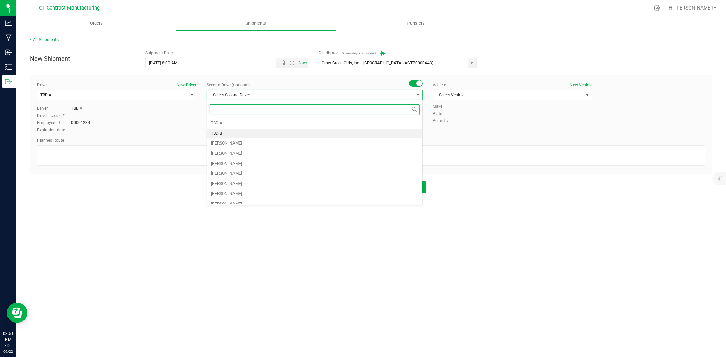
click at [306, 134] on li "TBD B" at bounding box center [314, 134] width 215 height 10
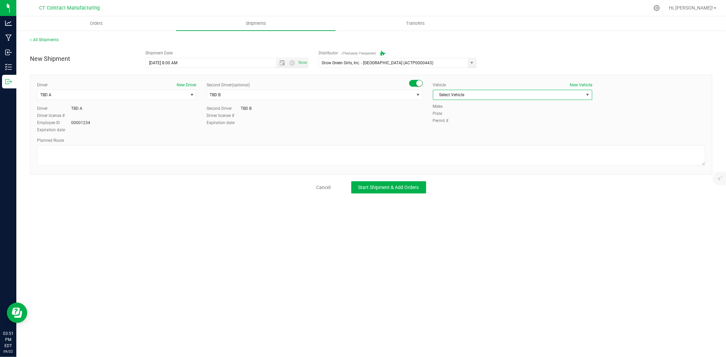
click at [449, 93] on span "Select Vehicle" at bounding box center [508, 95] width 150 height 10
click at [455, 121] on li "Ford Transit 250" at bounding box center [512, 117] width 159 height 10
click at [417, 148] on textarea at bounding box center [371, 155] width 668 height 20
type textarea "Randomized route via 3rd party transporter"
click at [405, 187] on span "Start Shipment & Add Orders" at bounding box center [388, 187] width 61 height 5
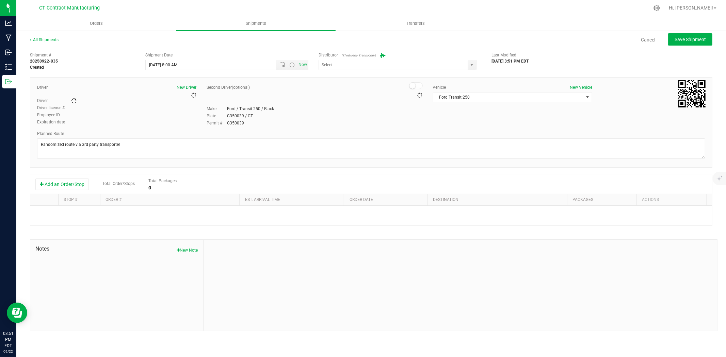
type input "Grow Green Girls, Inc. - Westbrook (ACTP0000443)"
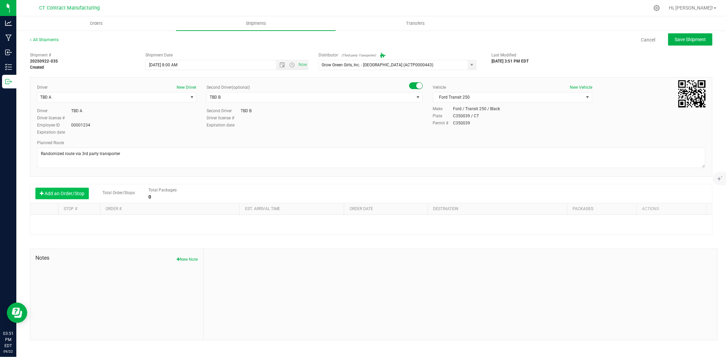
click at [68, 192] on button "Add an Order/Stop" at bounding box center [61, 194] width 53 height 12
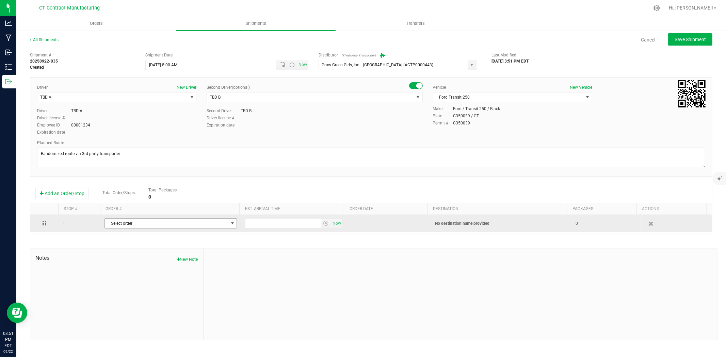
click at [150, 222] on span "Select order" at bounding box center [166, 224] width 123 height 10
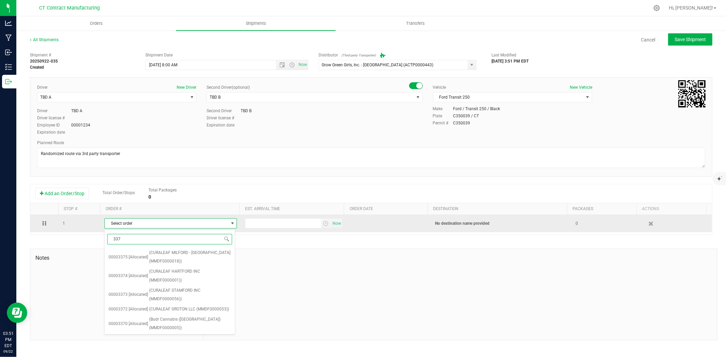
type input "3373"
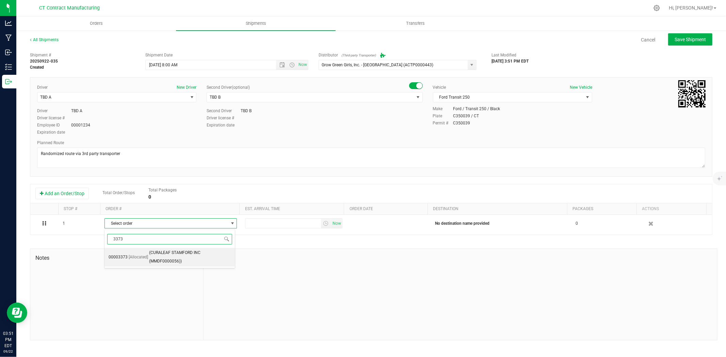
click at [152, 258] on span "(CURALEAF STAMFORD INC (MMDF0000056))" at bounding box center [190, 257] width 82 height 17
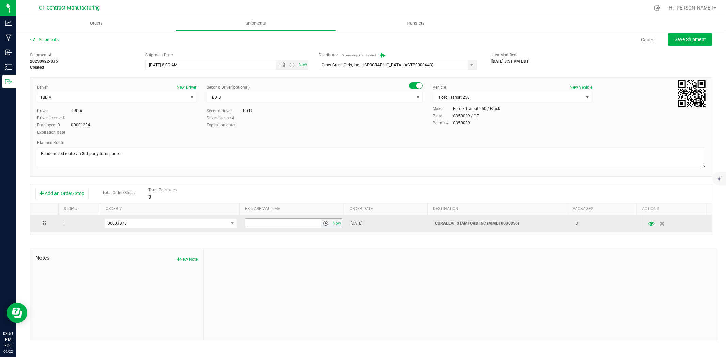
click at [323, 224] on span "select" at bounding box center [325, 223] width 5 height 5
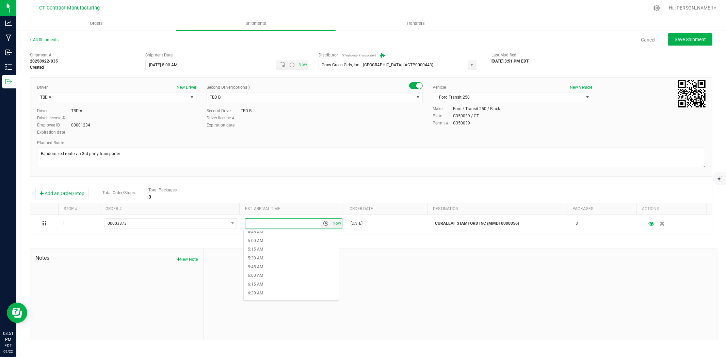
scroll to position [340, 0]
click at [284, 271] on li "10:45 AM" at bounding box center [291, 271] width 95 height 9
click at [695, 39] on span "Save Shipment" at bounding box center [690, 39] width 31 height 5
type input "9/23/2025 12:00 PM"
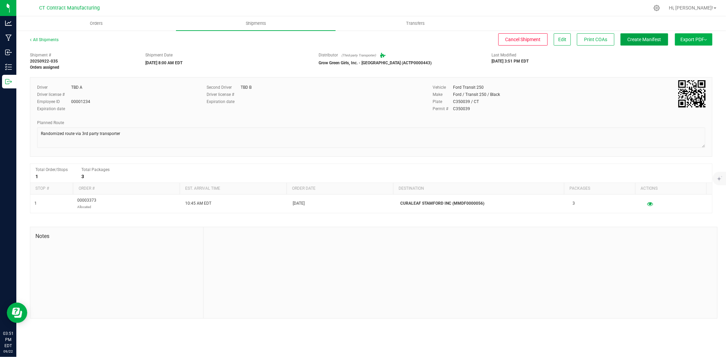
click at [652, 42] on button "Create Manifest" at bounding box center [644, 39] width 48 height 12
click at [57, 37] on link "All Shipments" at bounding box center [44, 39] width 29 height 5
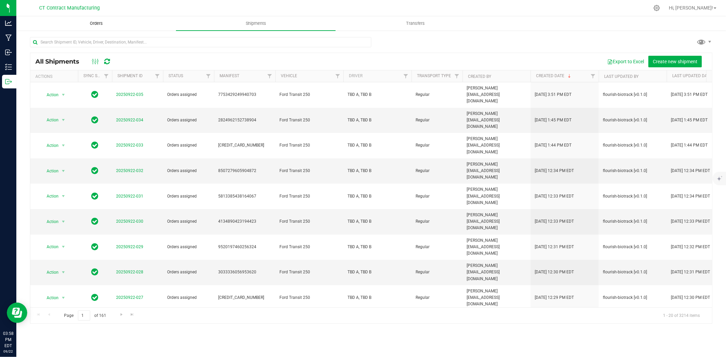
click at [84, 23] on span "Orders" at bounding box center [96, 23] width 31 height 6
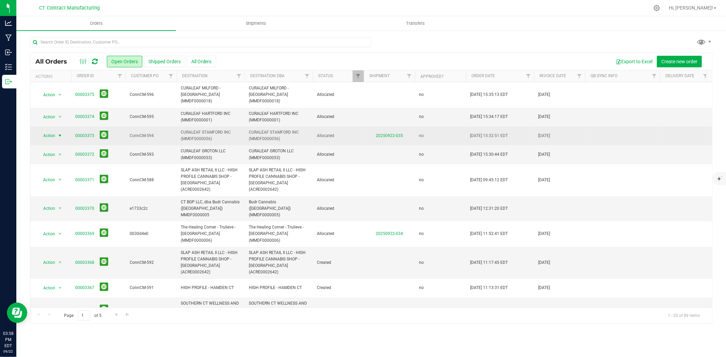
click at [59, 133] on span "select" at bounding box center [59, 135] width 5 height 5
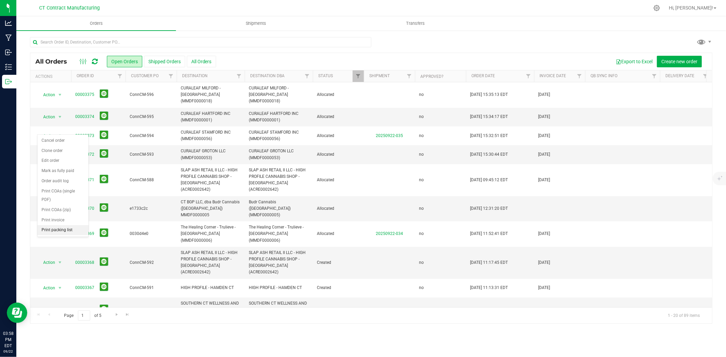
click at [63, 230] on li "Print packing list" at bounding box center [62, 230] width 51 height 10
click at [95, 62] on icon at bounding box center [95, 61] width 6 height 7
drag, startPoint x: 267, startPoint y: 1, endPoint x: 259, endPoint y: 4, distance: 8.3
click at [267, 1] on div at bounding box center [385, 7] width 527 height 13
click at [98, 60] on div at bounding box center [88, 62] width 23 height 8
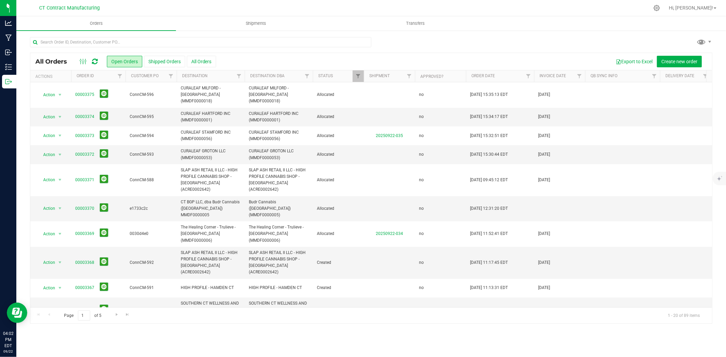
click at [96, 60] on icon at bounding box center [95, 61] width 6 height 7
click at [201, 10] on div at bounding box center [385, 7] width 527 height 13
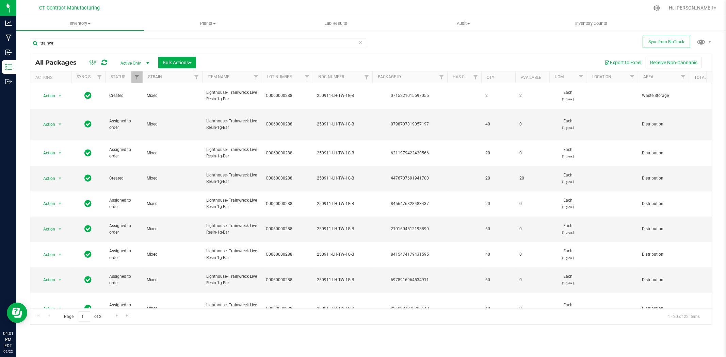
click at [102, 64] on icon at bounding box center [104, 62] width 6 height 7
click at [232, 4] on div at bounding box center [385, 7] width 527 height 13
